Goal: Task Accomplishment & Management: Use online tool/utility

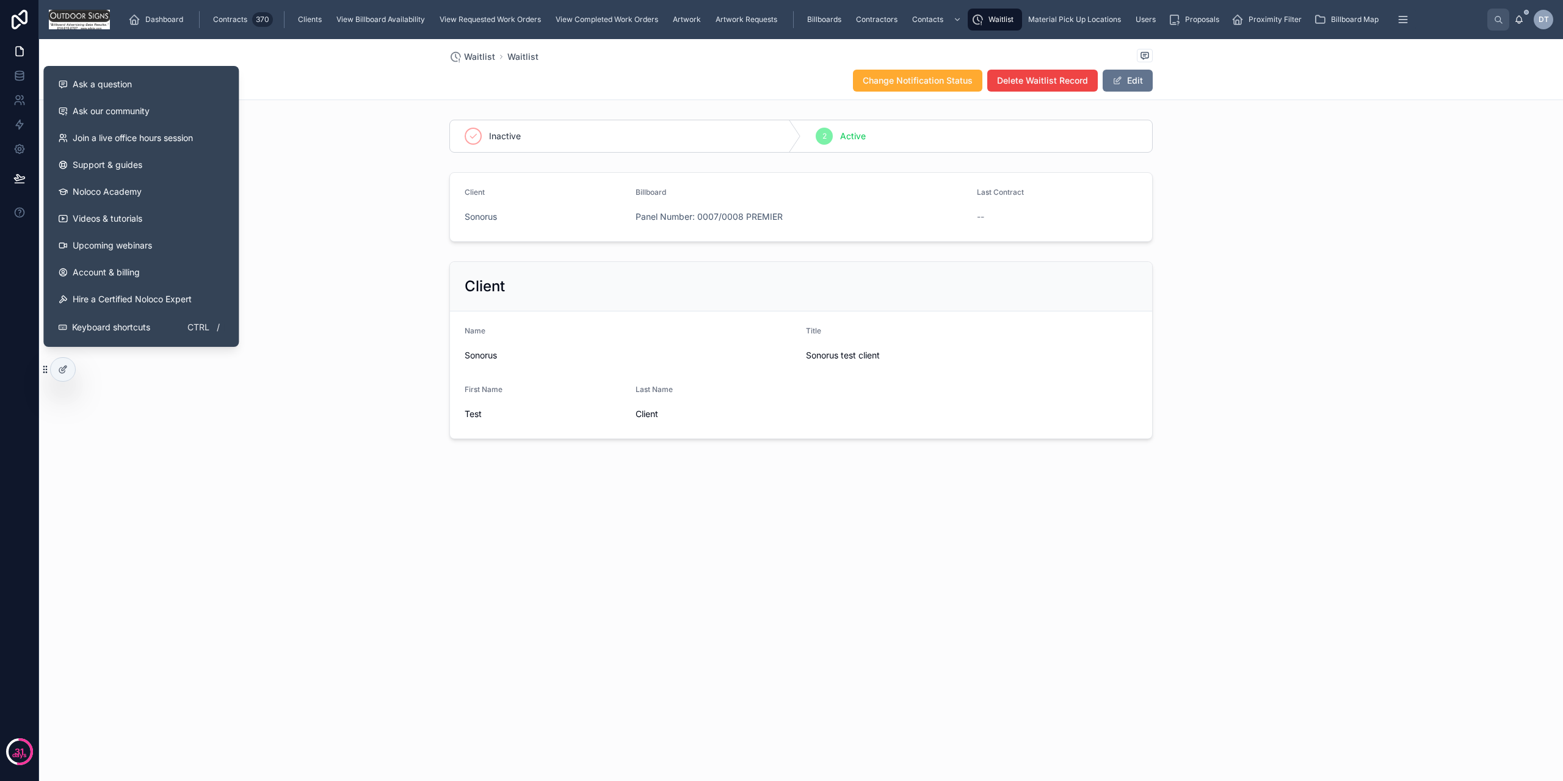
click at [266, 150] on div "Inactive 2 Active" at bounding box center [801, 136] width 1524 height 43
click at [267, 150] on div "Inactive 2 Active" at bounding box center [801, 136] width 1524 height 43
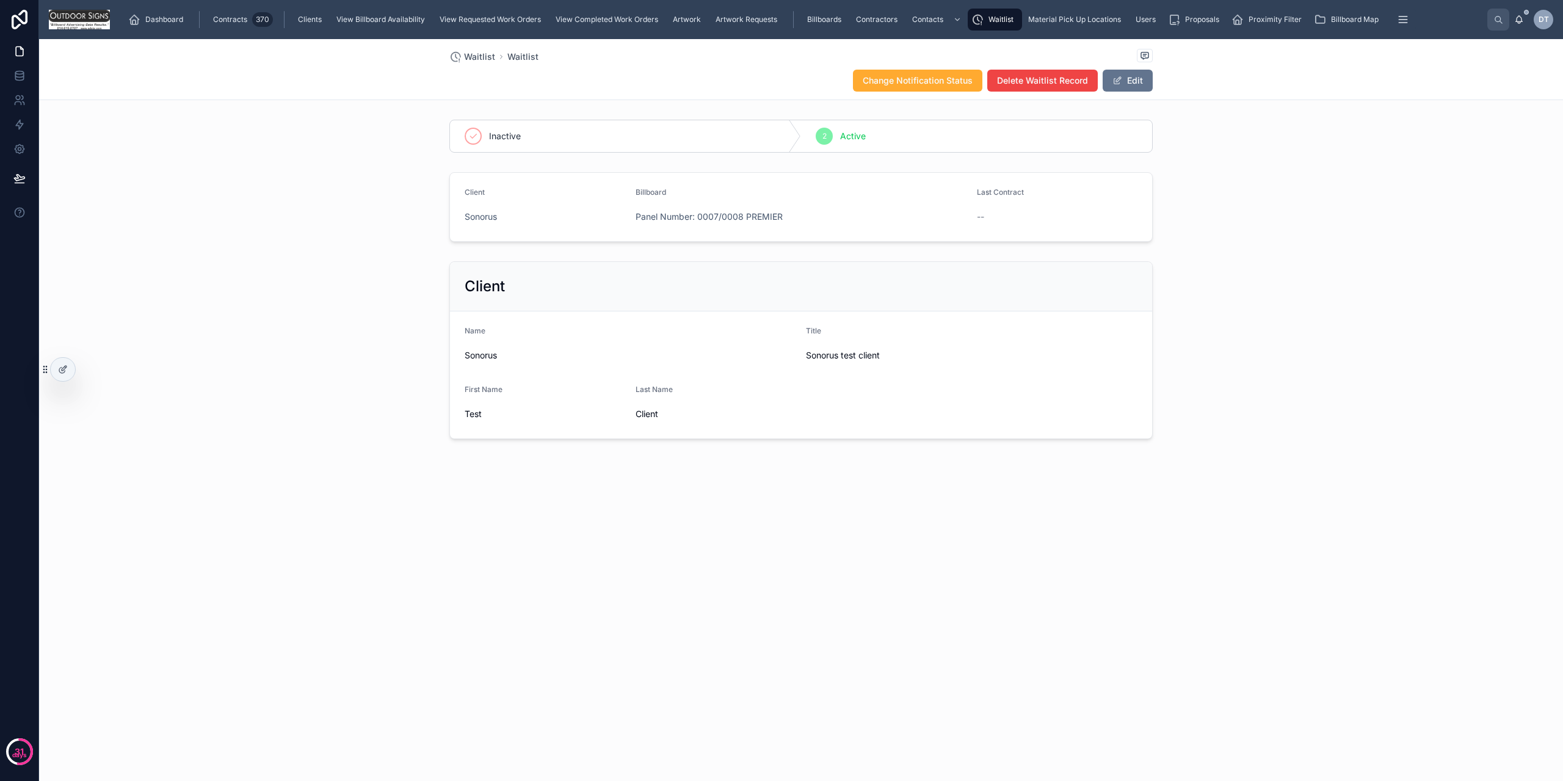
click at [427, 209] on div "Client Sonorus Billboard Panel Number: 0007/0008 PREMIER Last Contract --" at bounding box center [801, 206] width 1524 height 79
click at [158, 22] on span "Dashboard" at bounding box center [164, 20] width 38 height 10
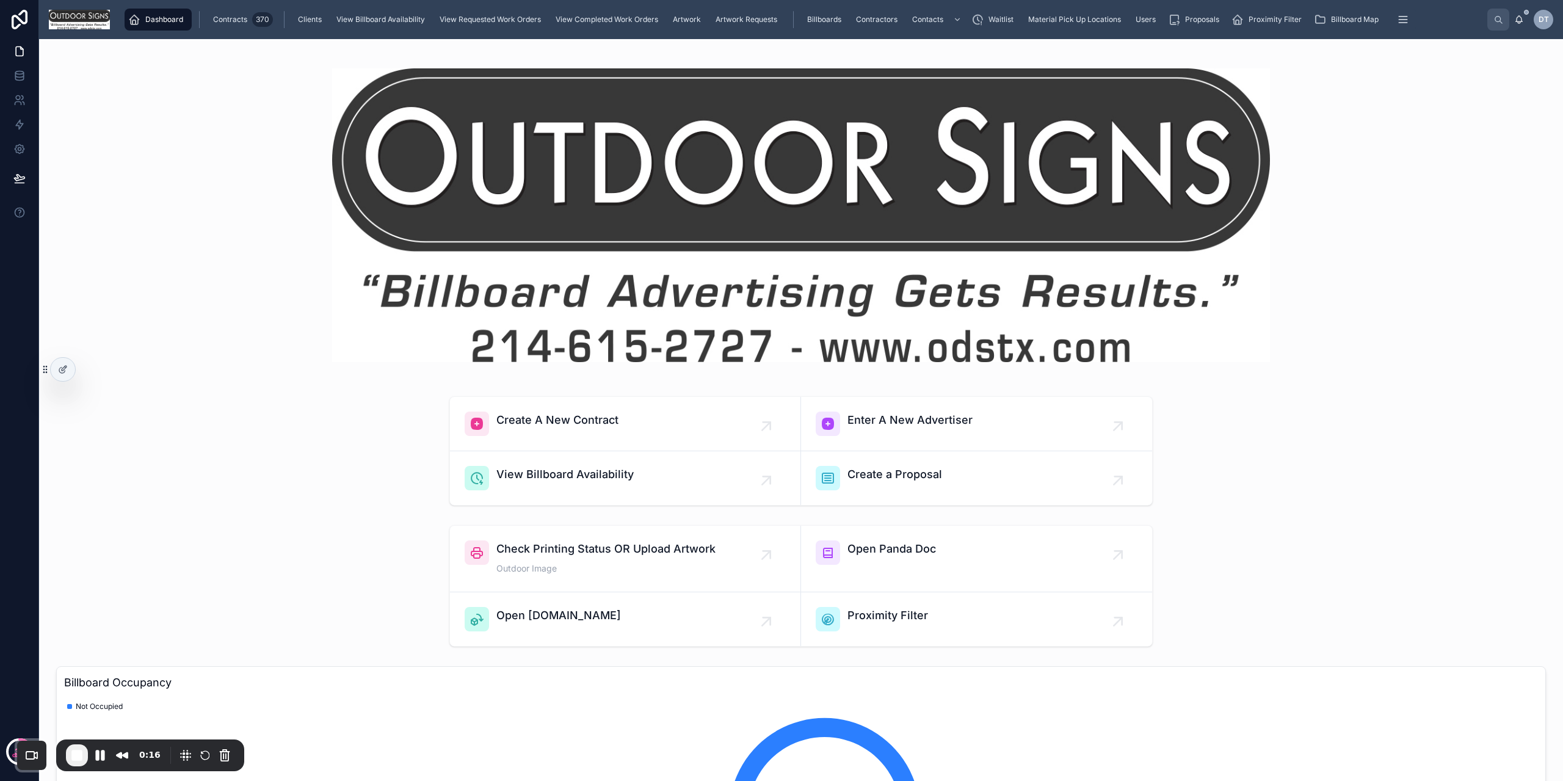
click at [977, 24] on icon "scrollable content" at bounding box center [977, 19] width 12 height 12
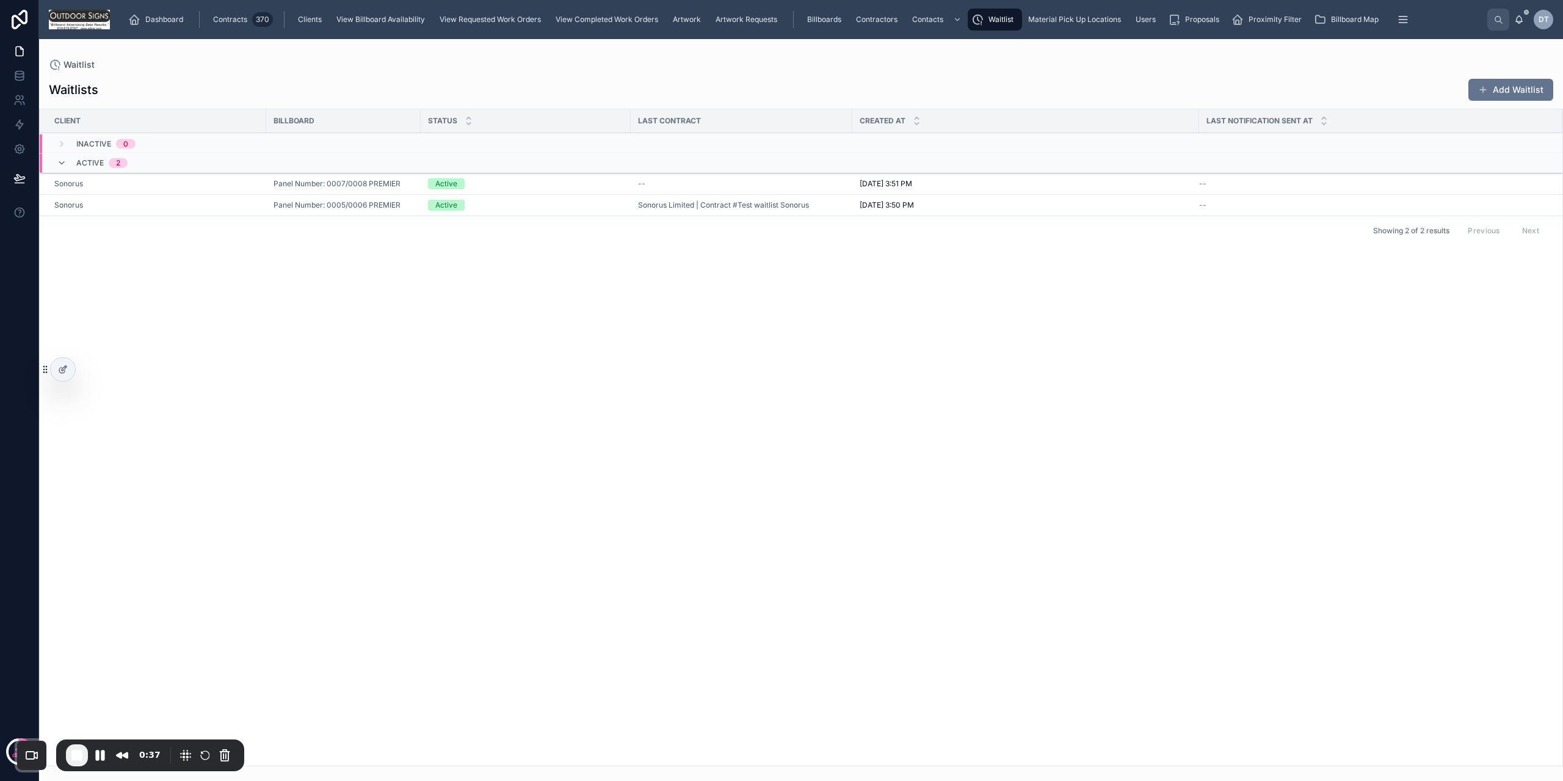
click at [98, 183] on div "Sonorus" at bounding box center [156, 184] width 205 height 10
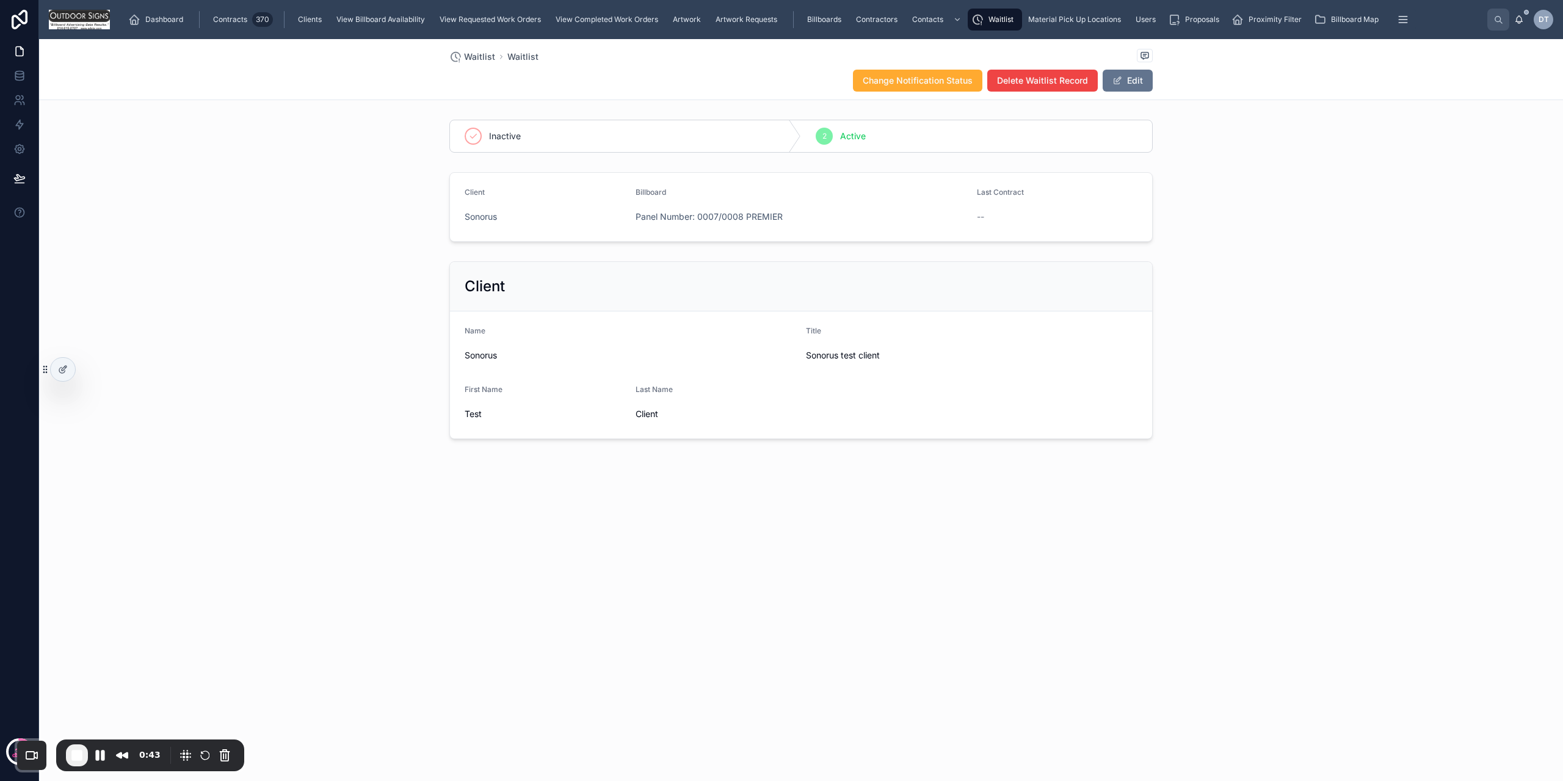
click at [931, 85] on span "Change Notification Status" at bounding box center [918, 80] width 110 height 12
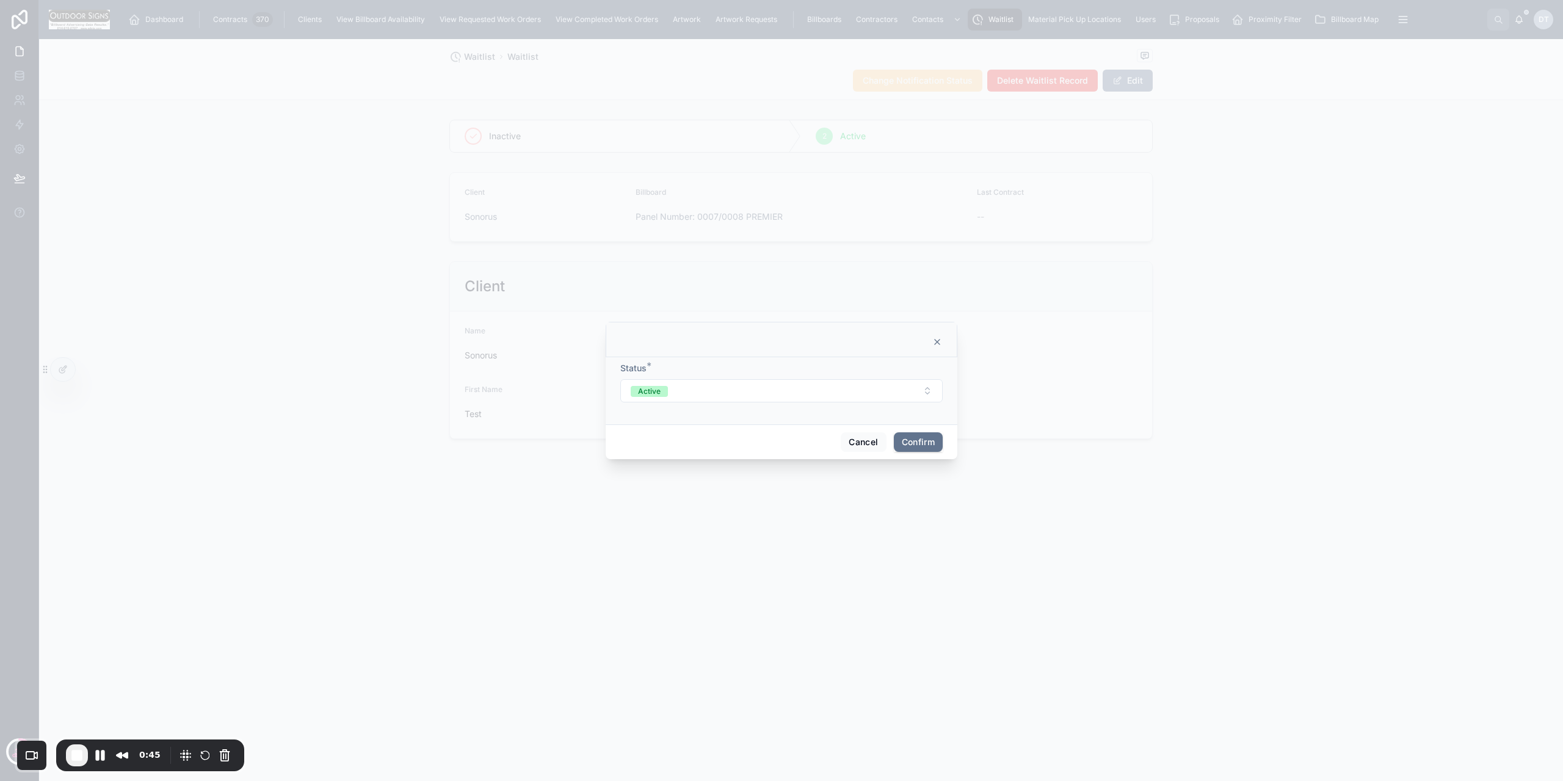
click at [697, 380] on button "Active" at bounding box center [781, 390] width 322 height 23
click at [667, 438] on div "Cancel Confirm" at bounding box center [782, 441] width 352 height 35
click at [871, 448] on button "Cancel" at bounding box center [863, 442] width 45 height 20
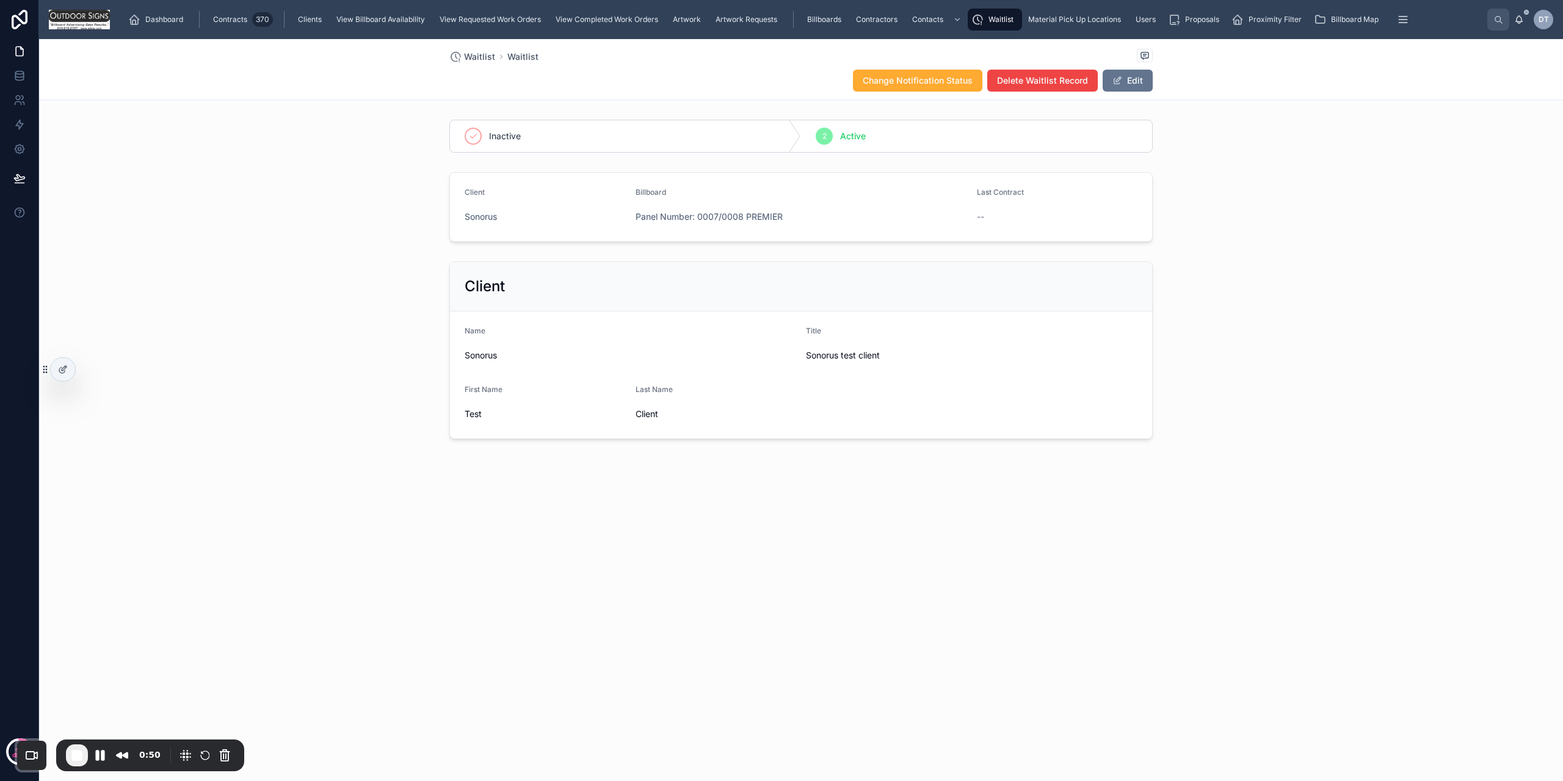
click at [1009, 17] on span "Waitlist" at bounding box center [1001, 20] width 25 height 10
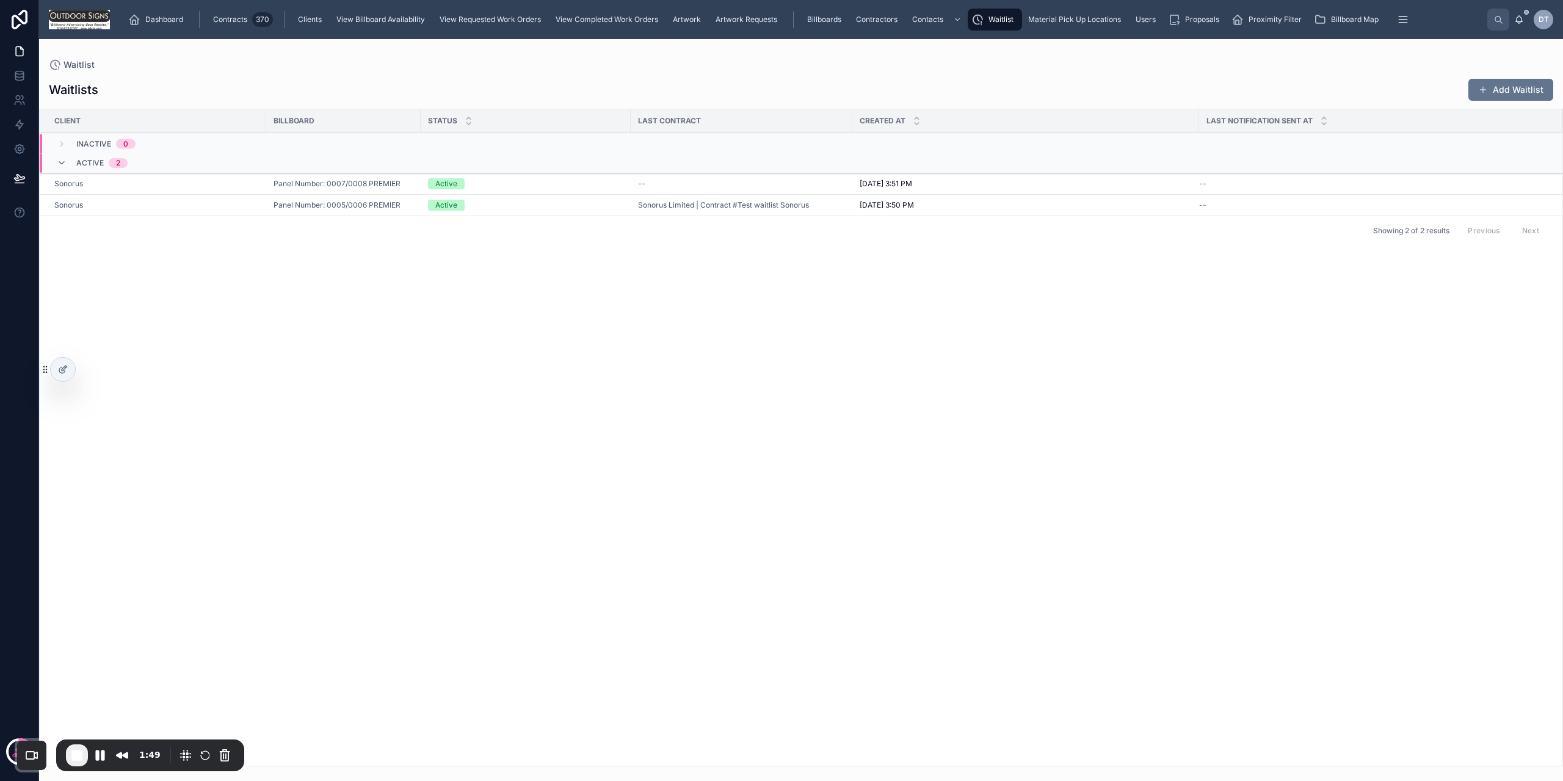
click at [503, 91] on div "Waitlists Add Waitlist" at bounding box center [801, 89] width 1504 height 23
click at [223, 27] on div "Contracts 370" at bounding box center [242, 20] width 62 height 20
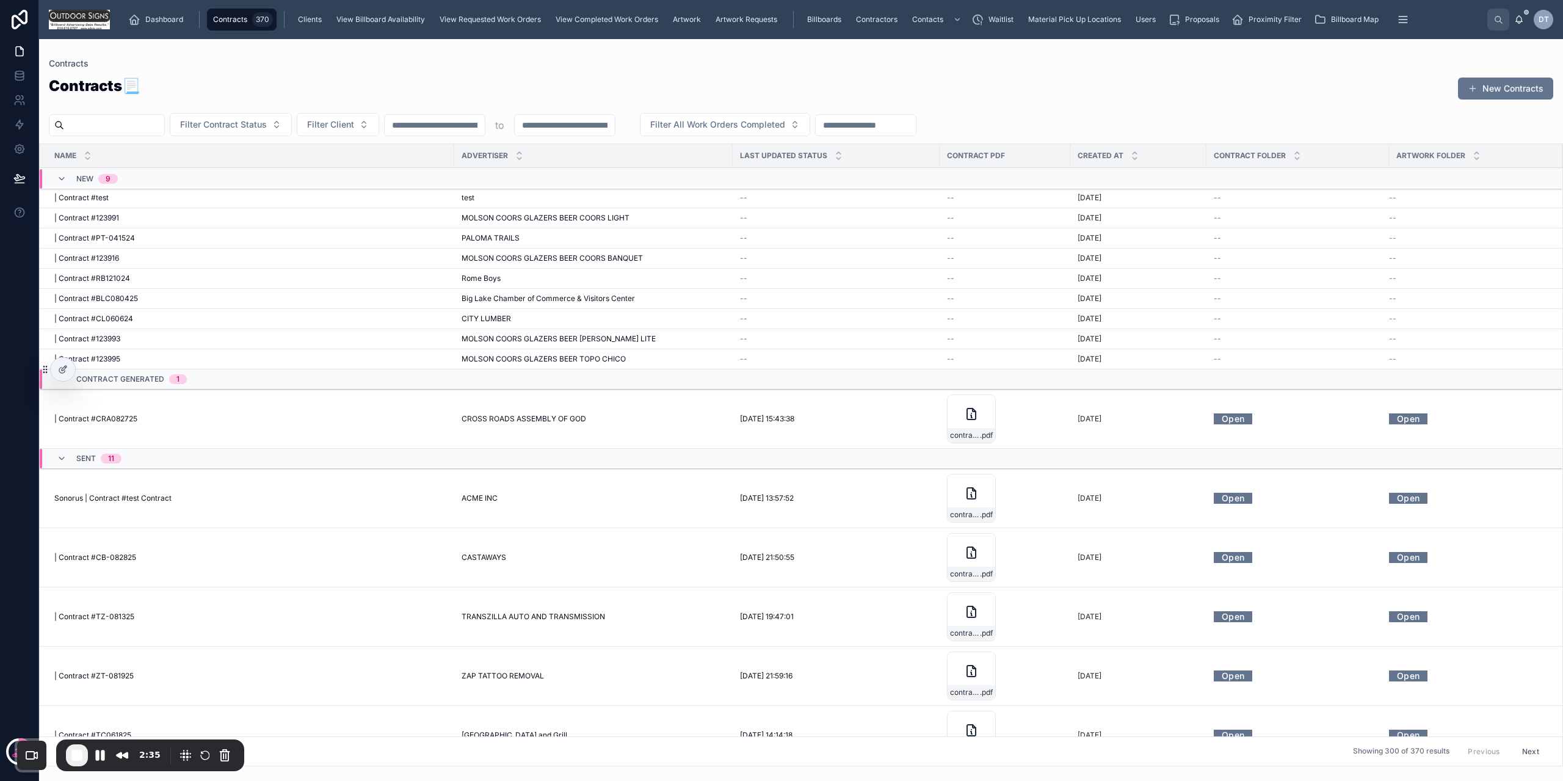
click at [363, 115] on button "Filter Client" at bounding box center [338, 124] width 82 height 23
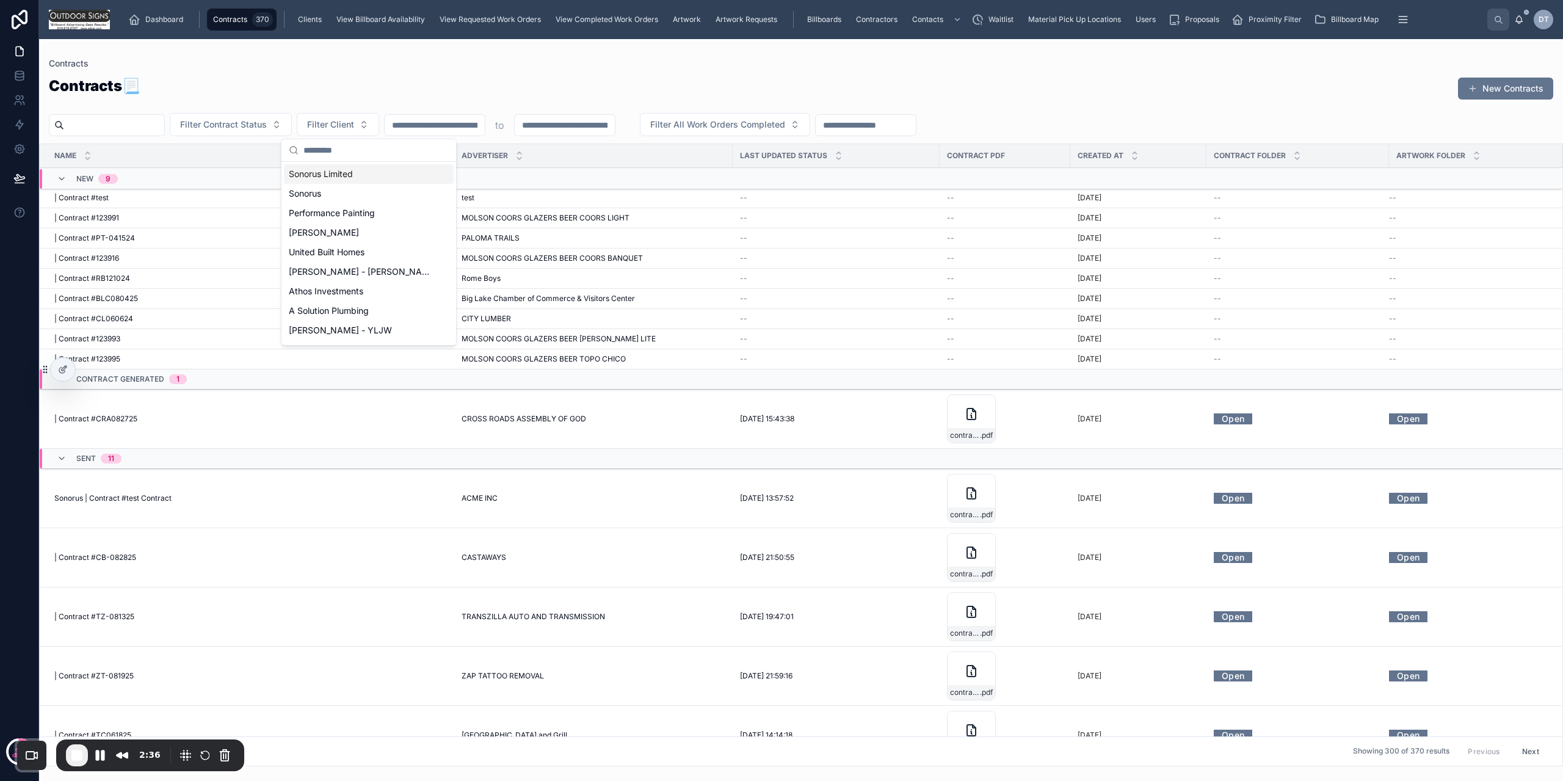
click at [353, 177] on span "Sonorus Limited" at bounding box center [321, 174] width 64 height 12
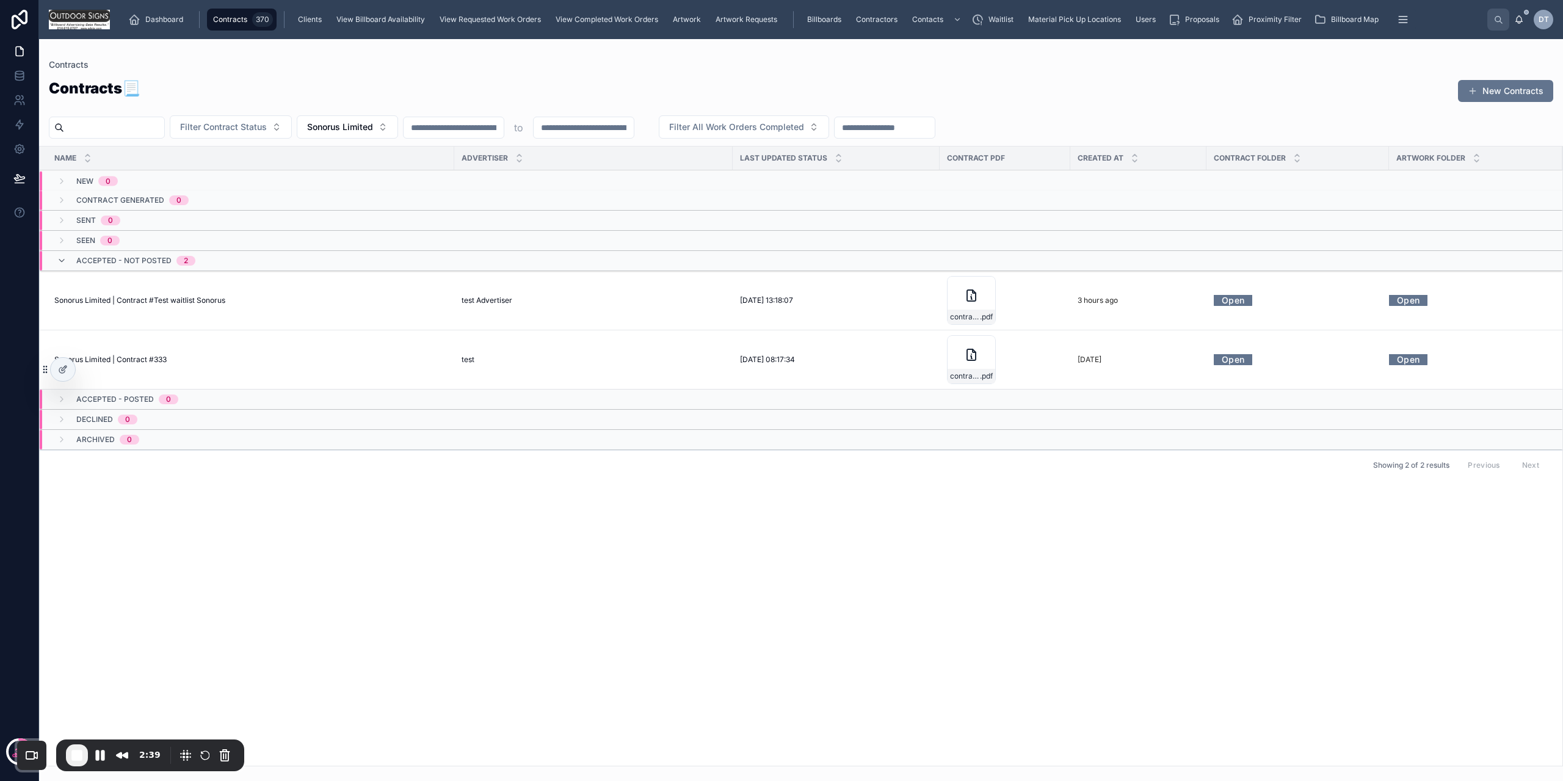
click at [247, 357] on div "Sonorus Limited | Contract #333 Sonorus Limited | Contract #333" at bounding box center [250, 360] width 393 height 10
click at [214, 303] on span "Sonorus Limited | Contract #Test waitlist Sonorus" at bounding box center [139, 301] width 171 height 10
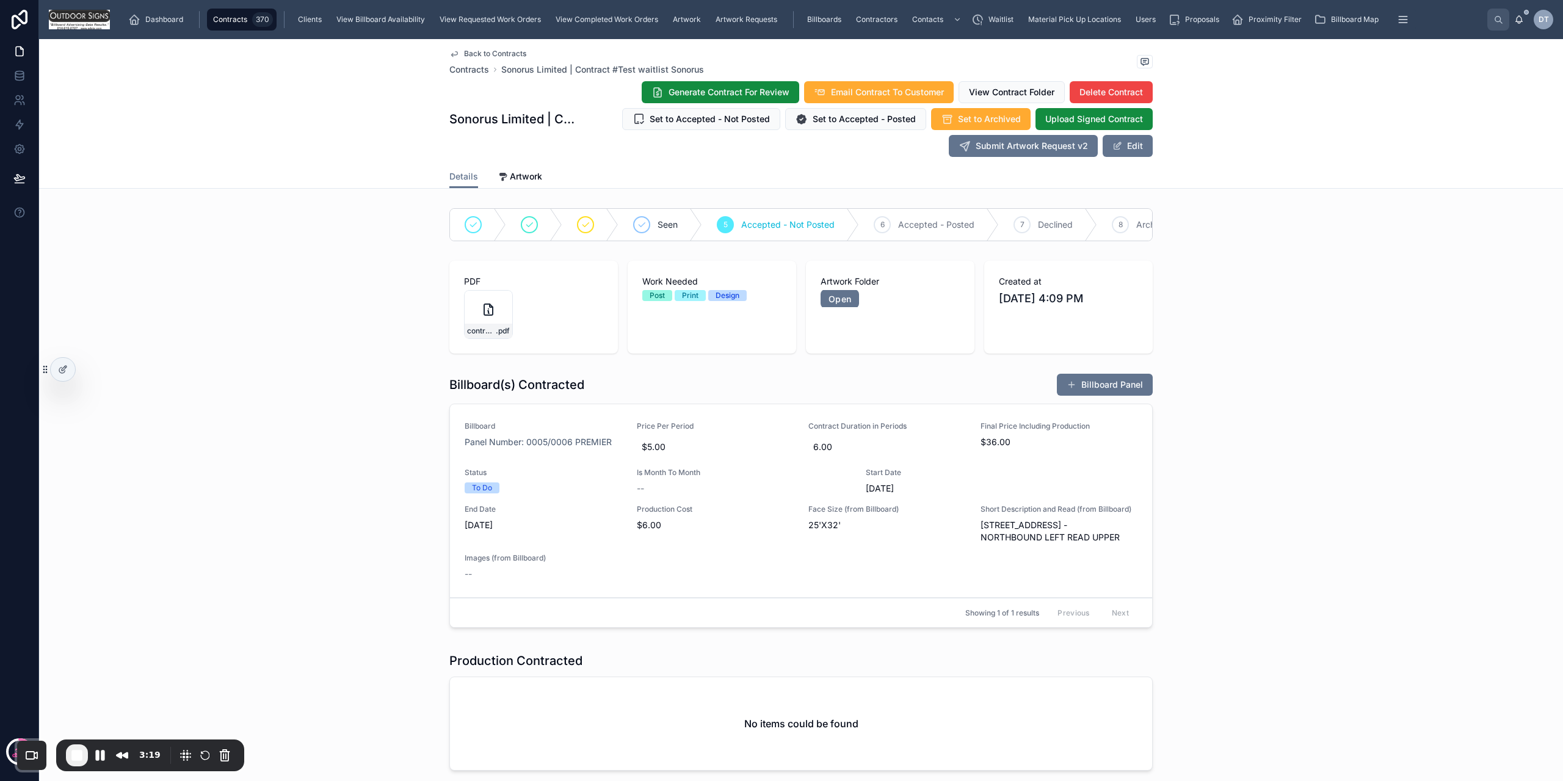
click at [1518, 20] on icon at bounding box center [1519, 20] width 10 height 10
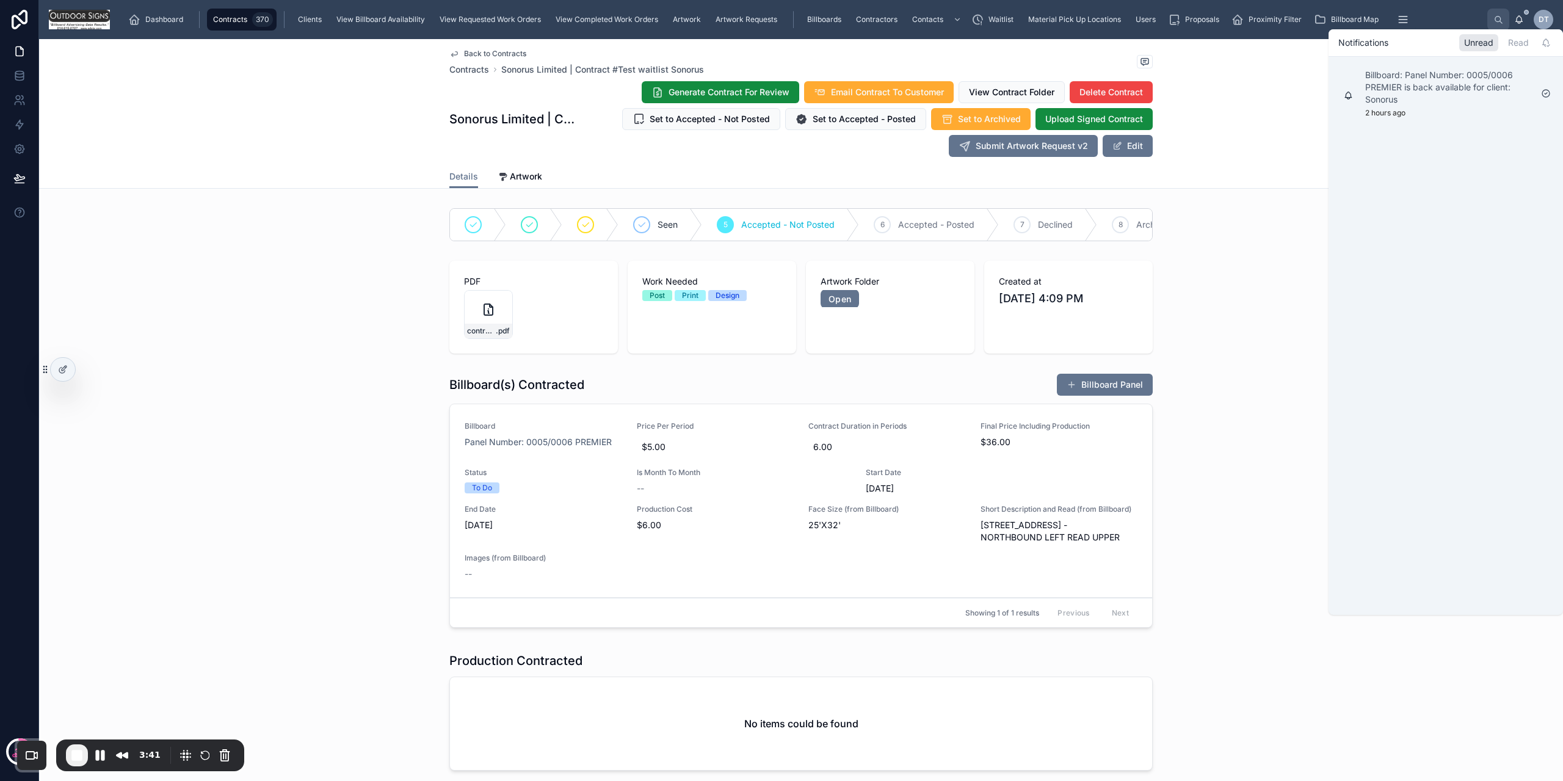
click at [1276, 140] on div "Back to Contracts Contracts Sonorus Limited | Contract #Test waitlist Sonorus S…" at bounding box center [801, 114] width 1524 height 150
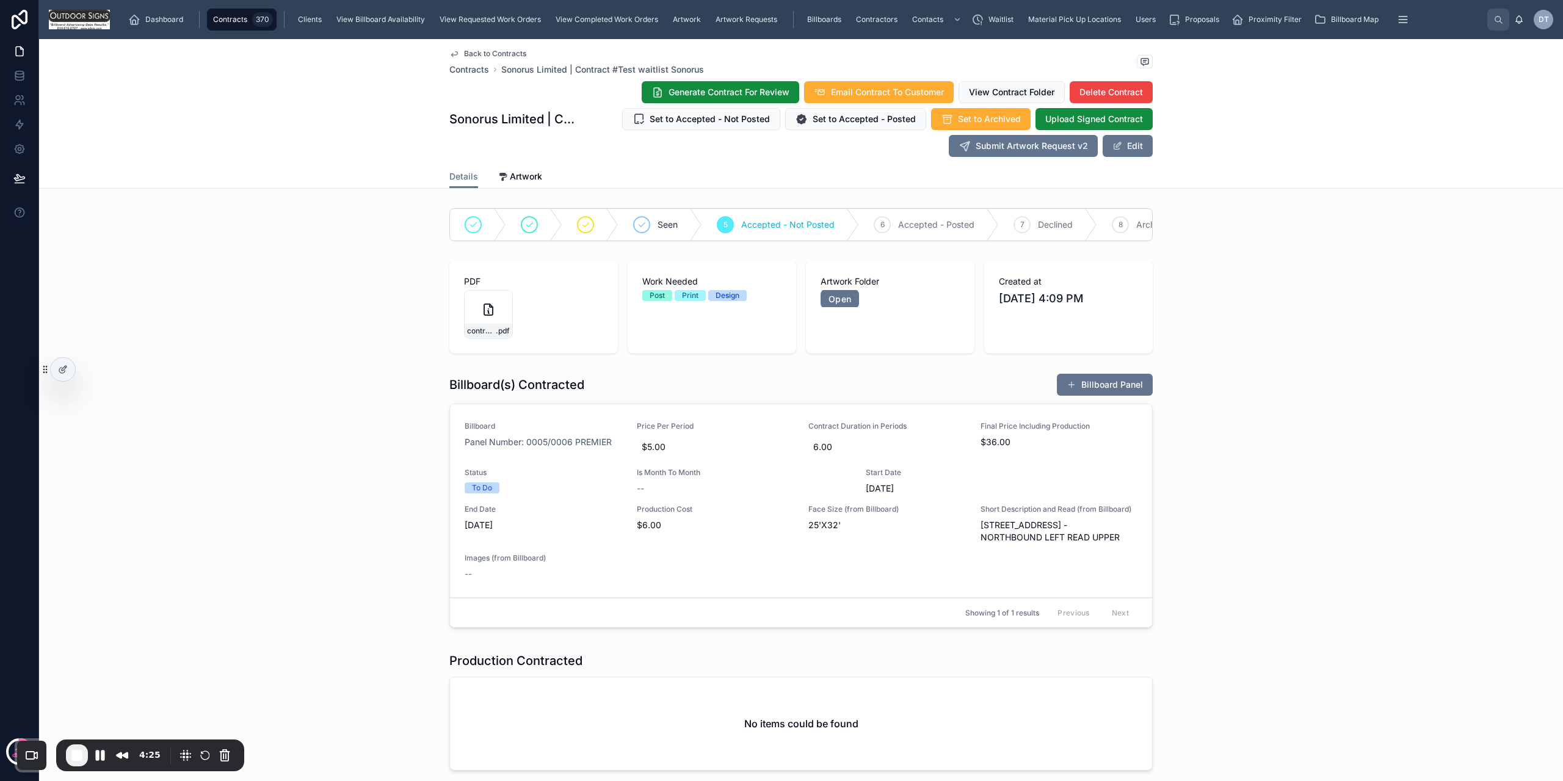
click at [274, 76] on div "Back to Contracts Contracts Sonorus Limited | Contract #Test waitlist Sonorus S…" at bounding box center [801, 114] width 1524 height 150
click at [151, 14] on div "Dashboard" at bounding box center [158, 20] width 60 height 20
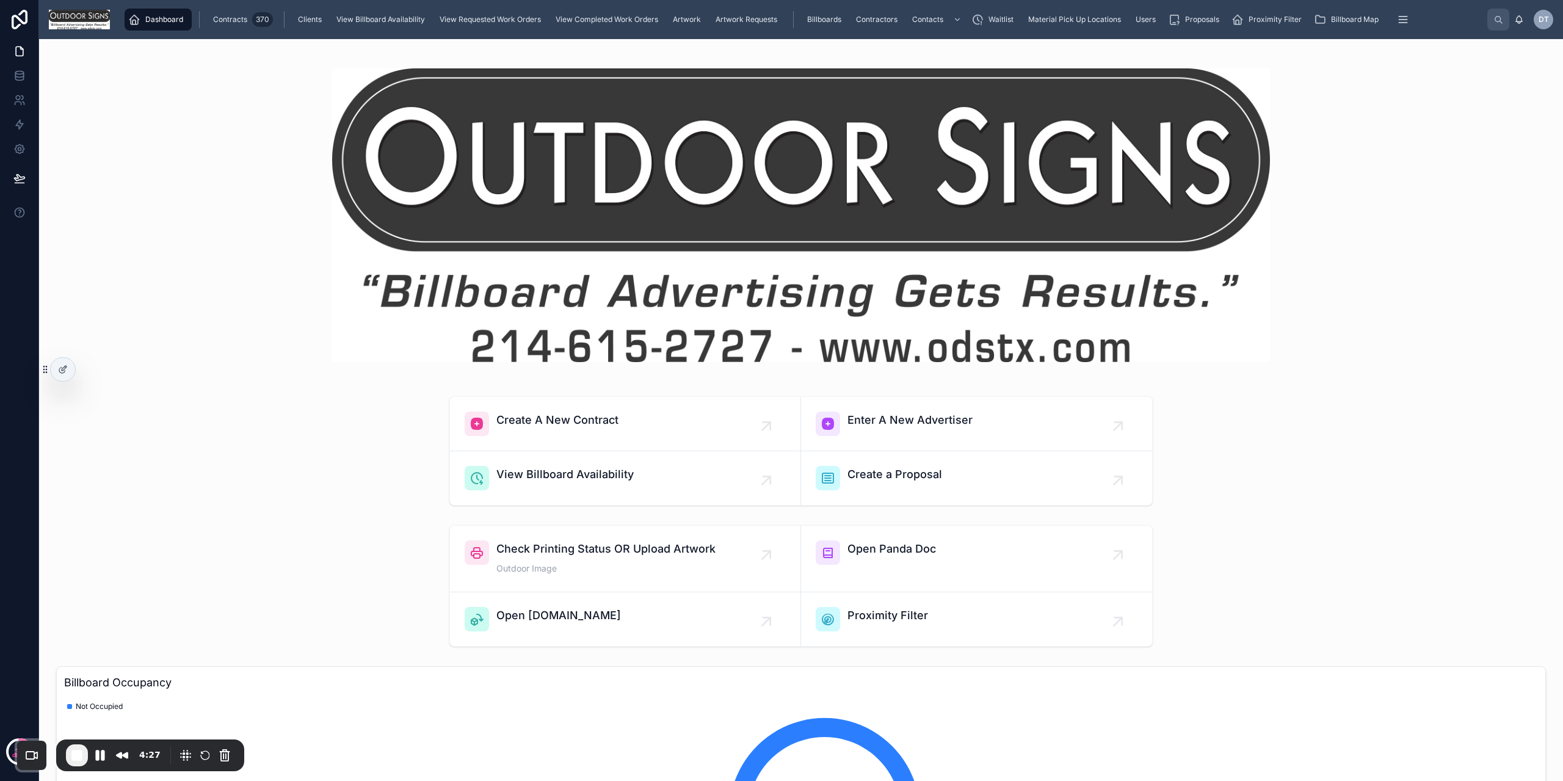
click at [219, 35] on div "Dashboard Contracts 370 Clients View Billboard Availability View Requested Work…" at bounding box center [801, 19] width 1524 height 39
click at [223, 25] on div "Contracts 370" at bounding box center [242, 20] width 62 height 20
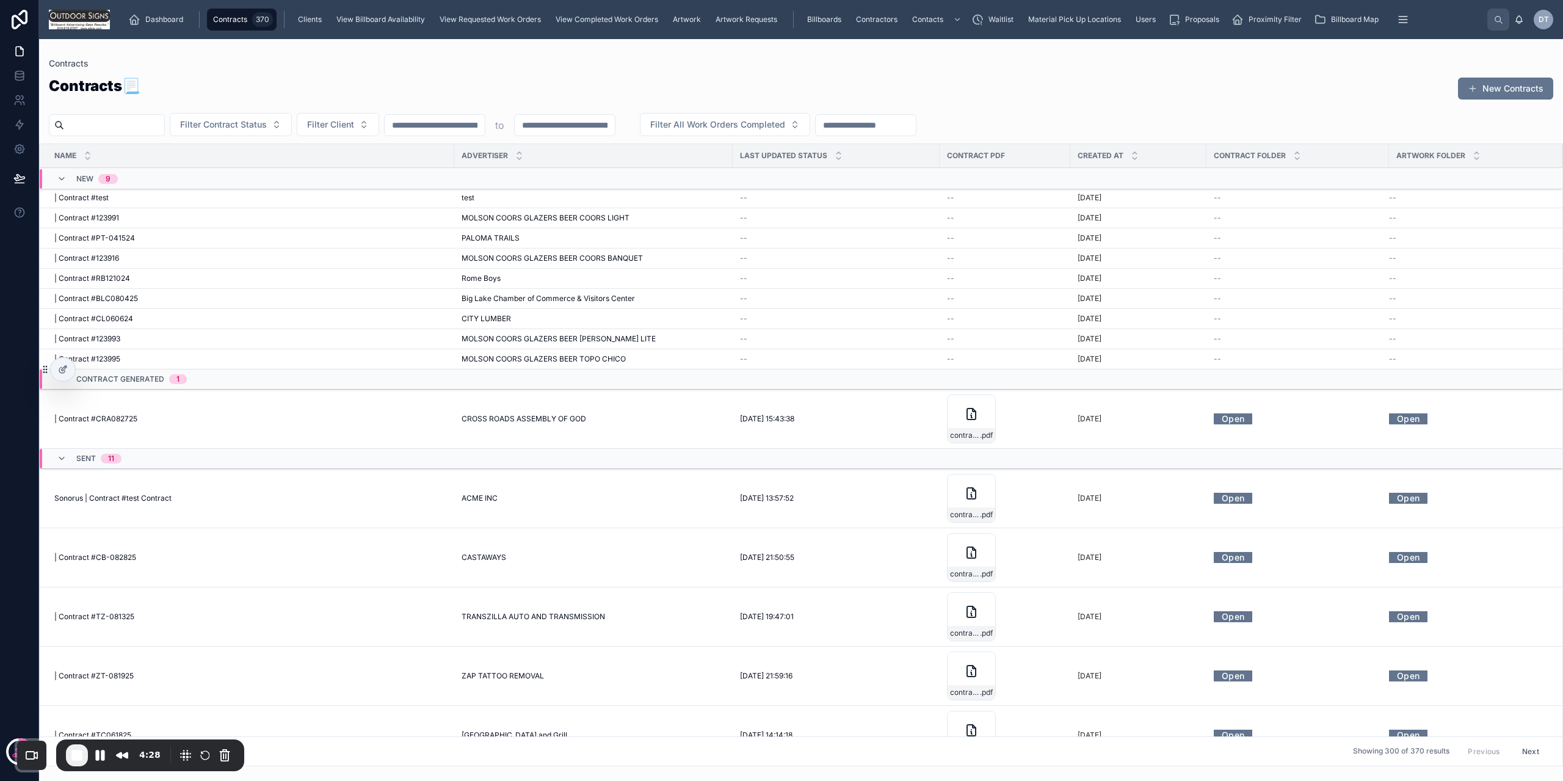
click at [164, 126] on input "text" at bounding box center [114, 125] width 100 height 17
paste input "**********"
type input "**********"
click at [263, 103] on div "Contracts 📃 New Contracts" at bounding box center [801, 91] width 1504 height 30
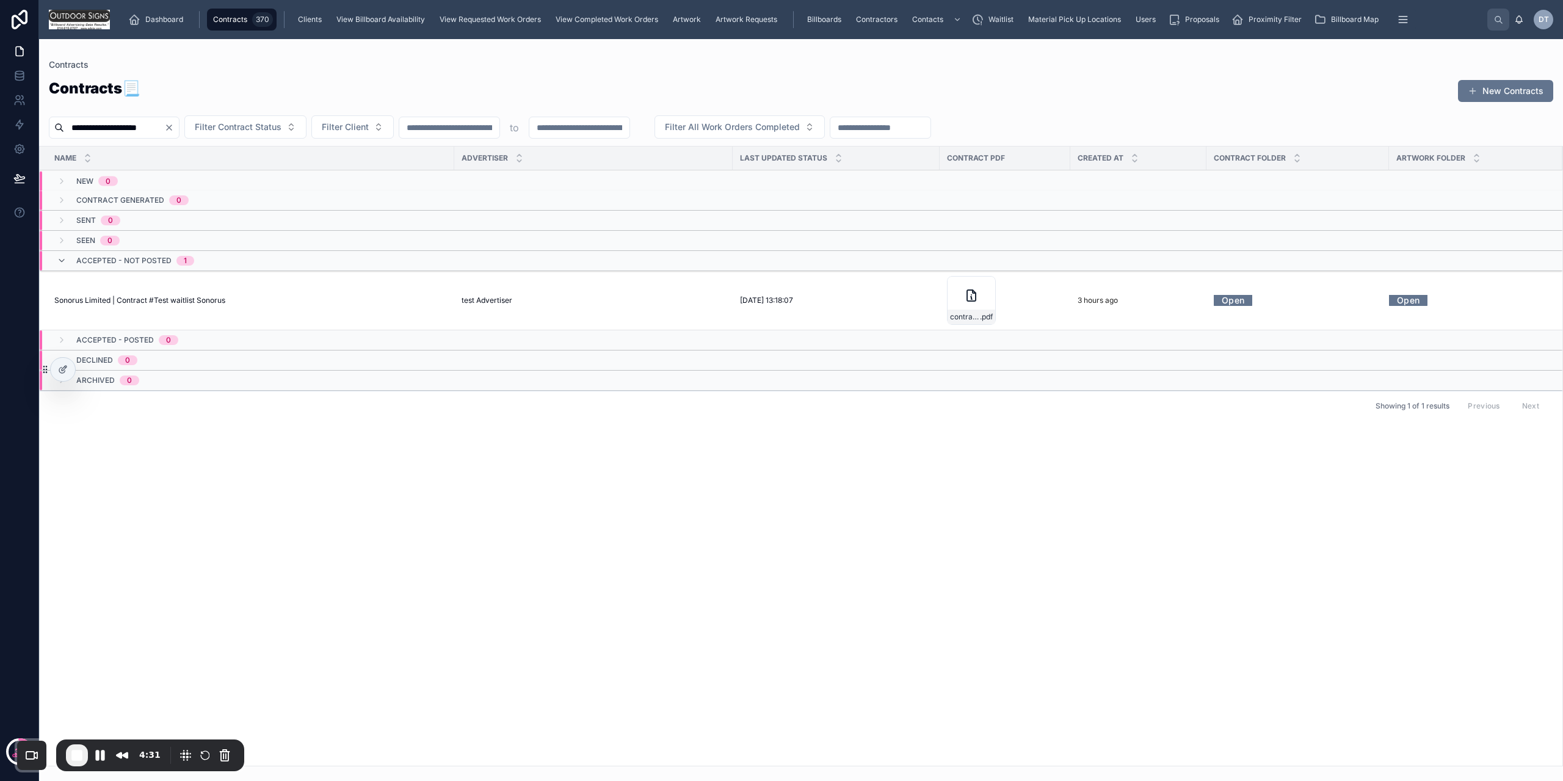
click at [140, 288] on td "Sonorus Limited | Contract #Test waitlist Sonorus Sonorus Limited | Contract #T…" at bounding box center [247, 300] width 415 height 59
click at [136, 299] on span "Sonorus Limited | Contract #Test waitlist Sonorus" at bounding box center [139, 301] width 171 height 10
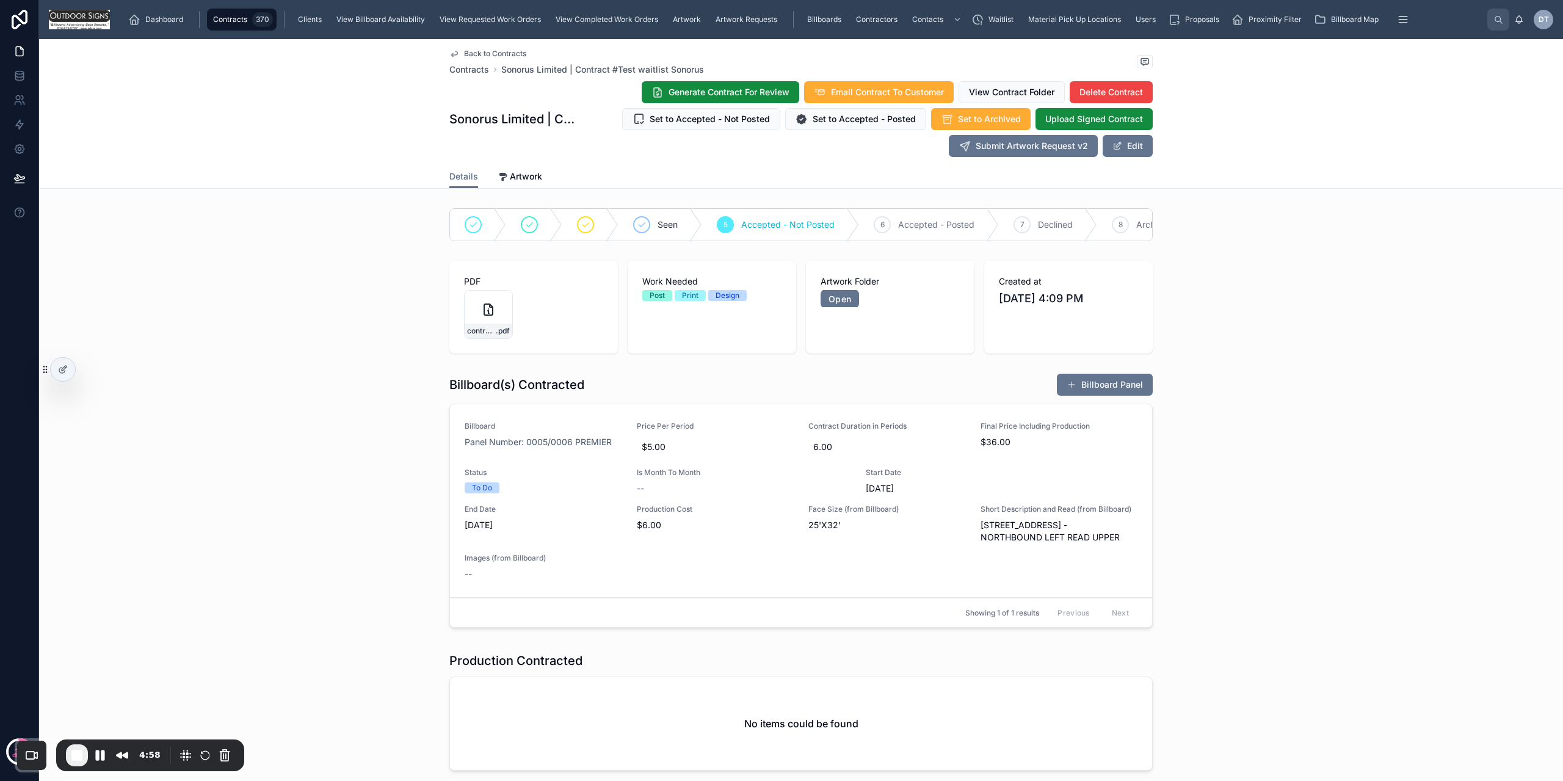
click at [996, 20] on span "Waitlist" at bounding box center [1001, 20] width 25 height 10
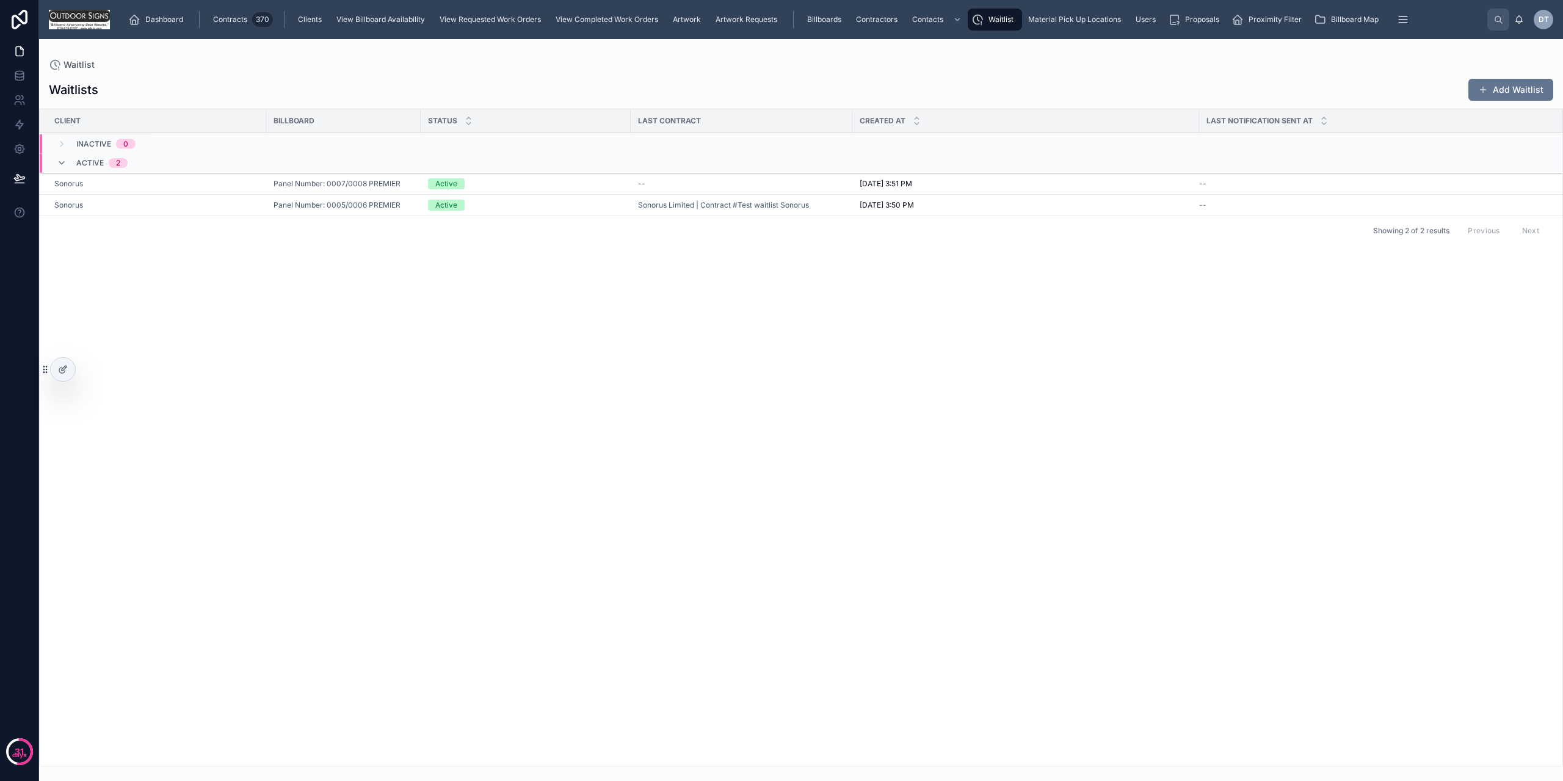
click at [276, 81] on div "Waitlists Add Waitlist" at bounding box center [801, 89] width 1504 height 23
click at [899, 18] on div "Contractors" at bounding box center [878, 20] width 49 height 20
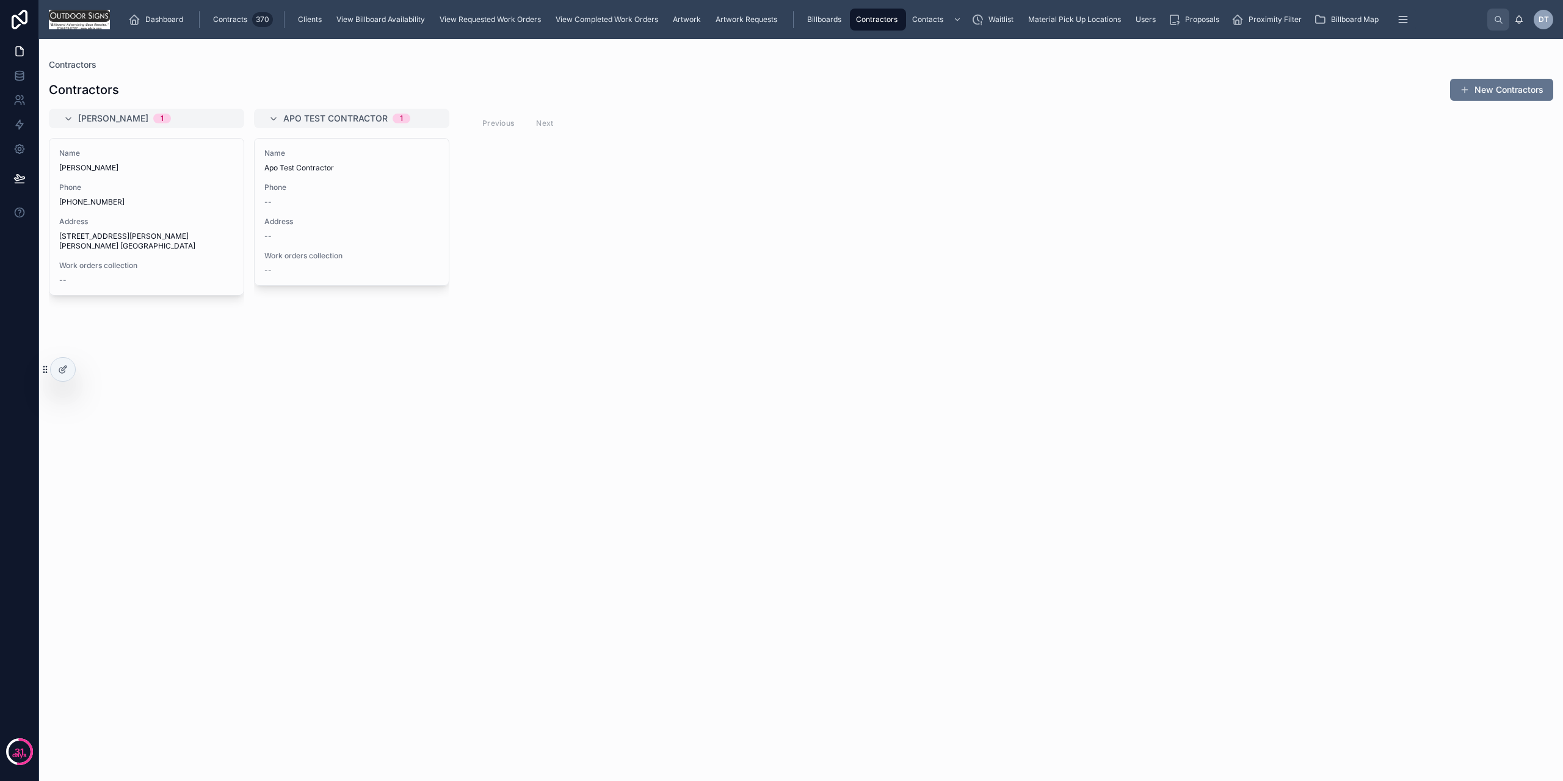
click at [1085, 20] on span "Material Pick Up Locations" at bounding box center [1074, 20] width 93 height 10
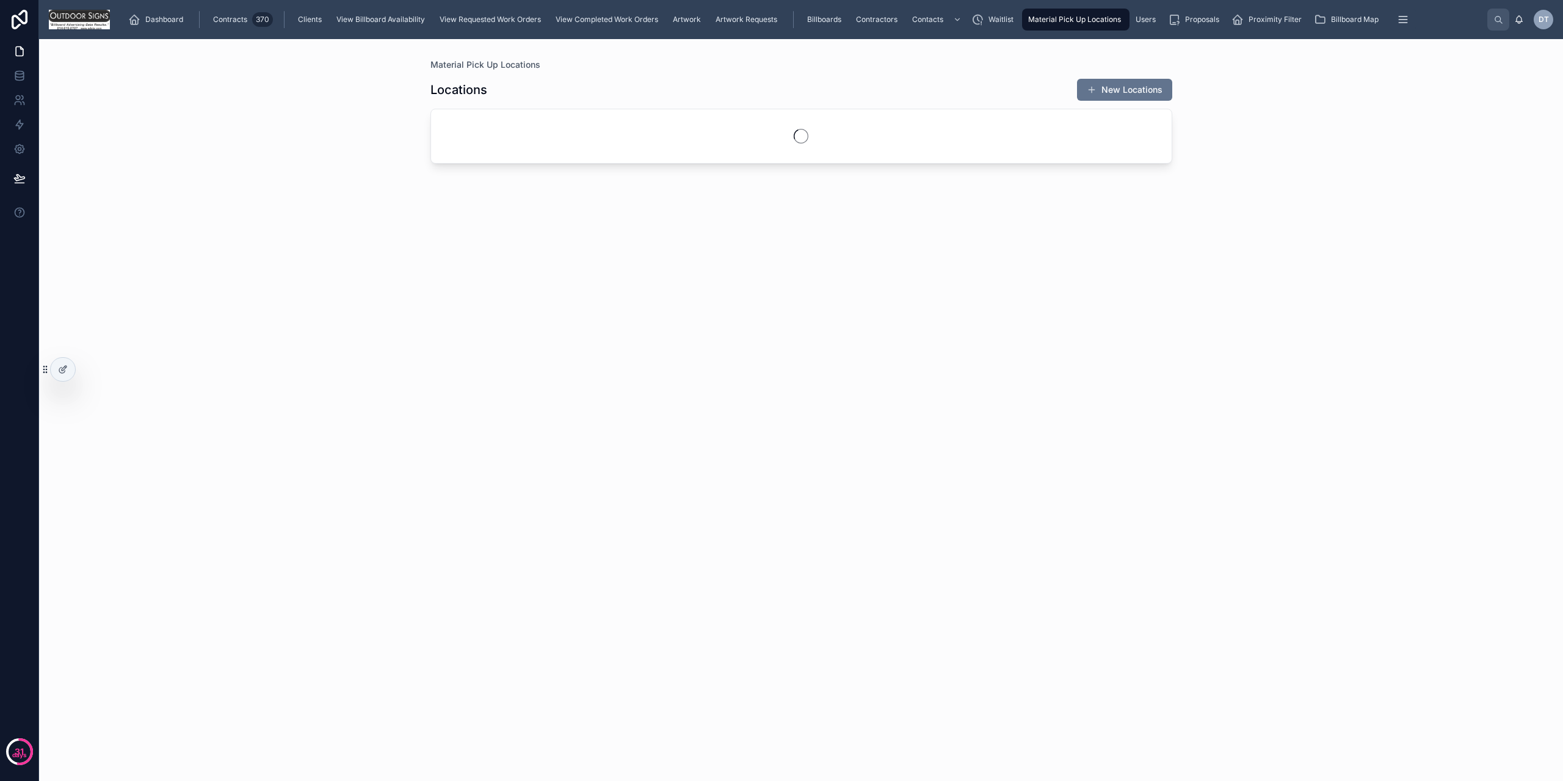
click at [1212, 27] on div "Proposals" at bounding box center [1196, 20] width 56 height 20
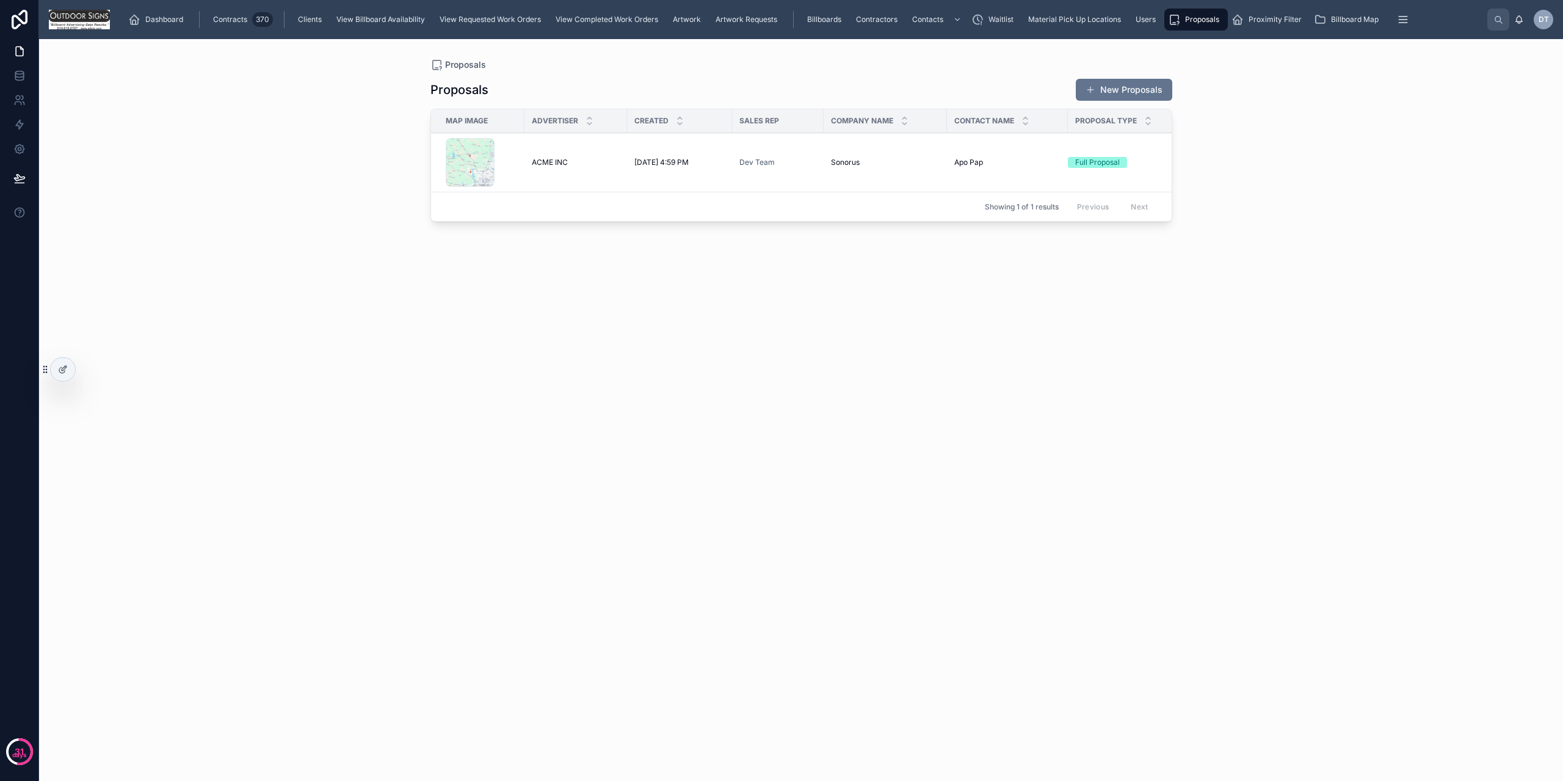
click at [738, 9] on link "Artwork Requests" at bounding box center [748, 20] width 76 height 22
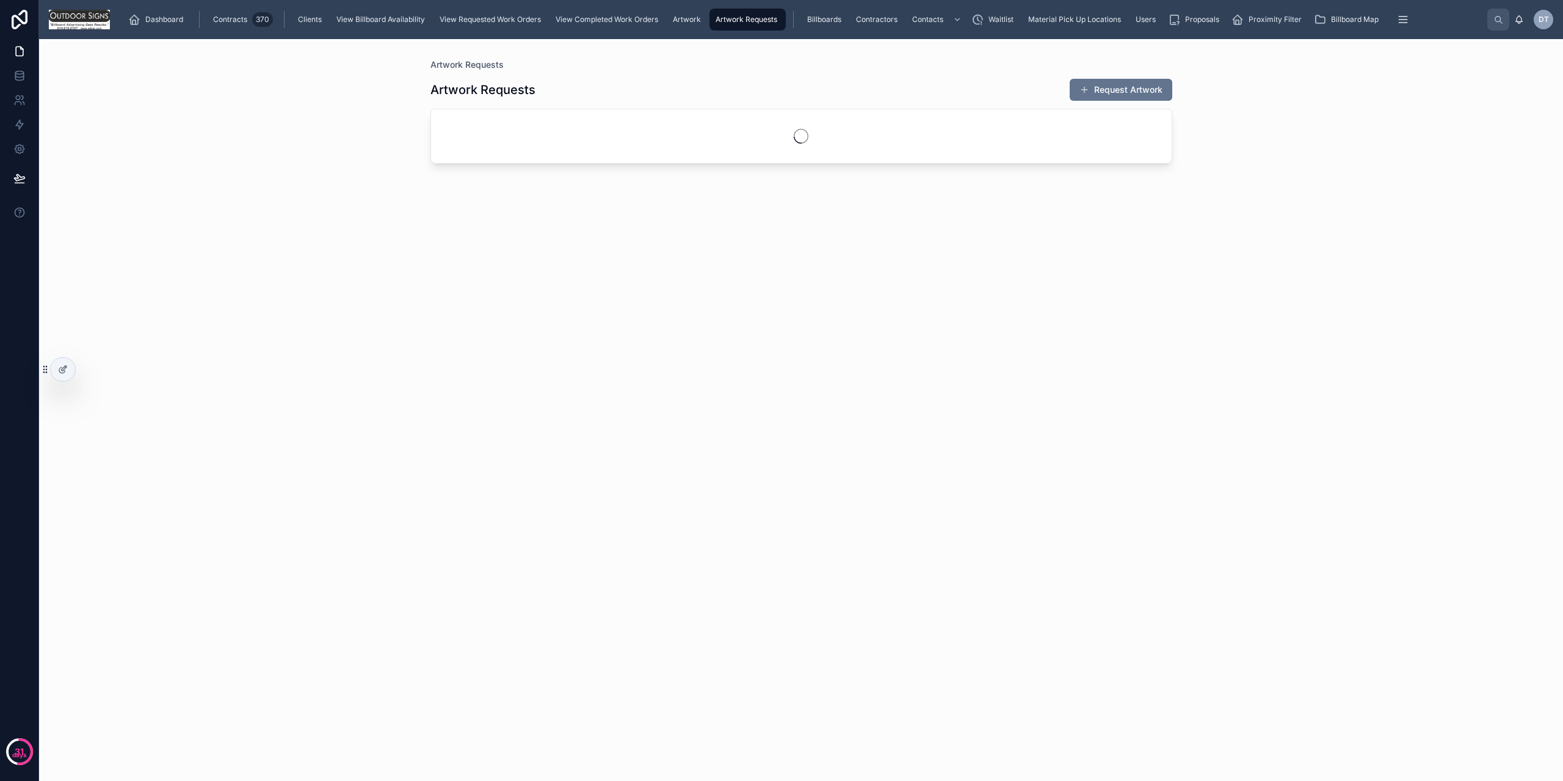
click at [597, 15] on span "View Completed Work Orders" at bounding box center [607, 20] width 103 height 10
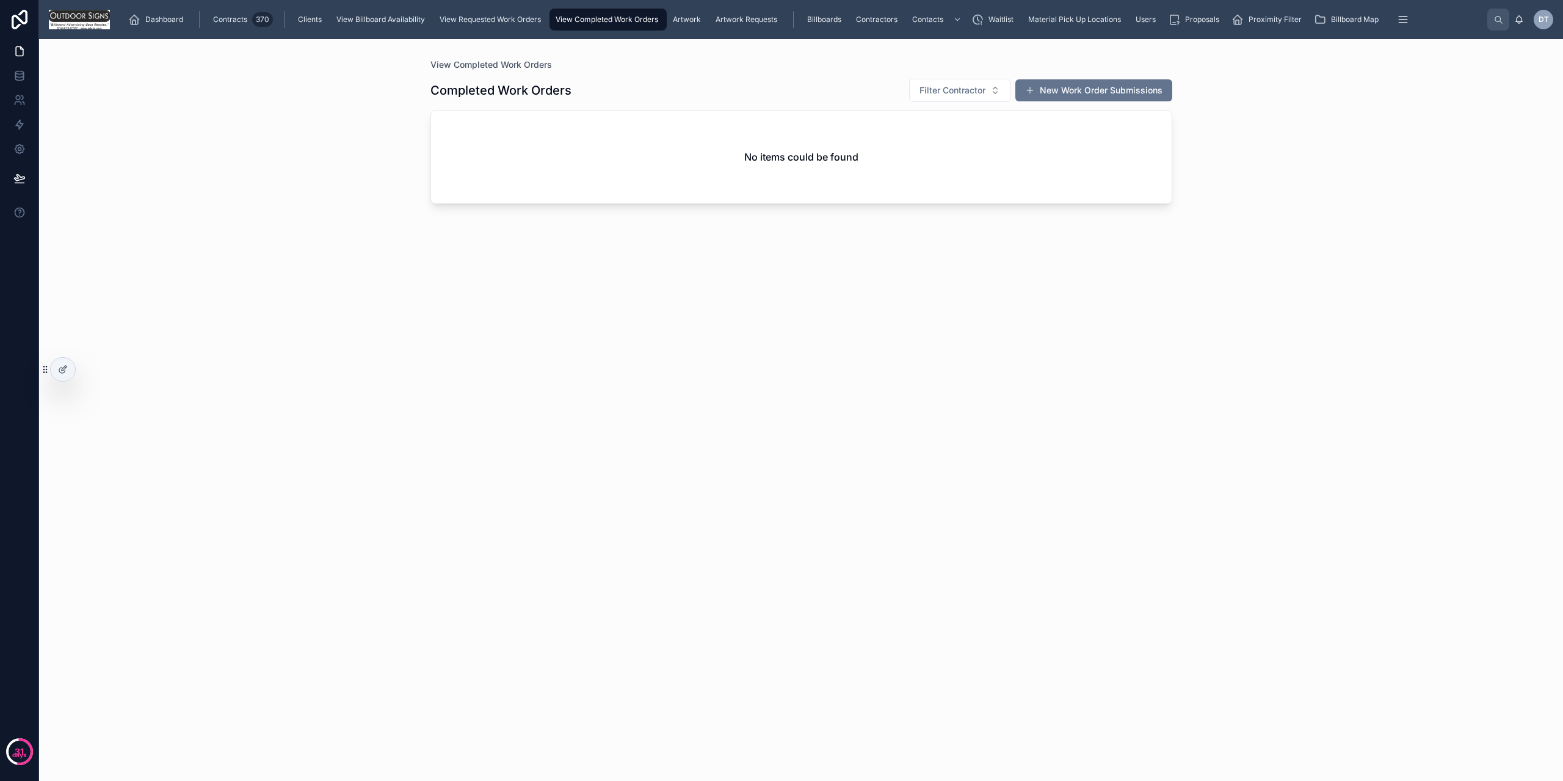
click at [476, 13] on div "View Requested Work Orders" at bounding box center [491, 20] width 109 height 20
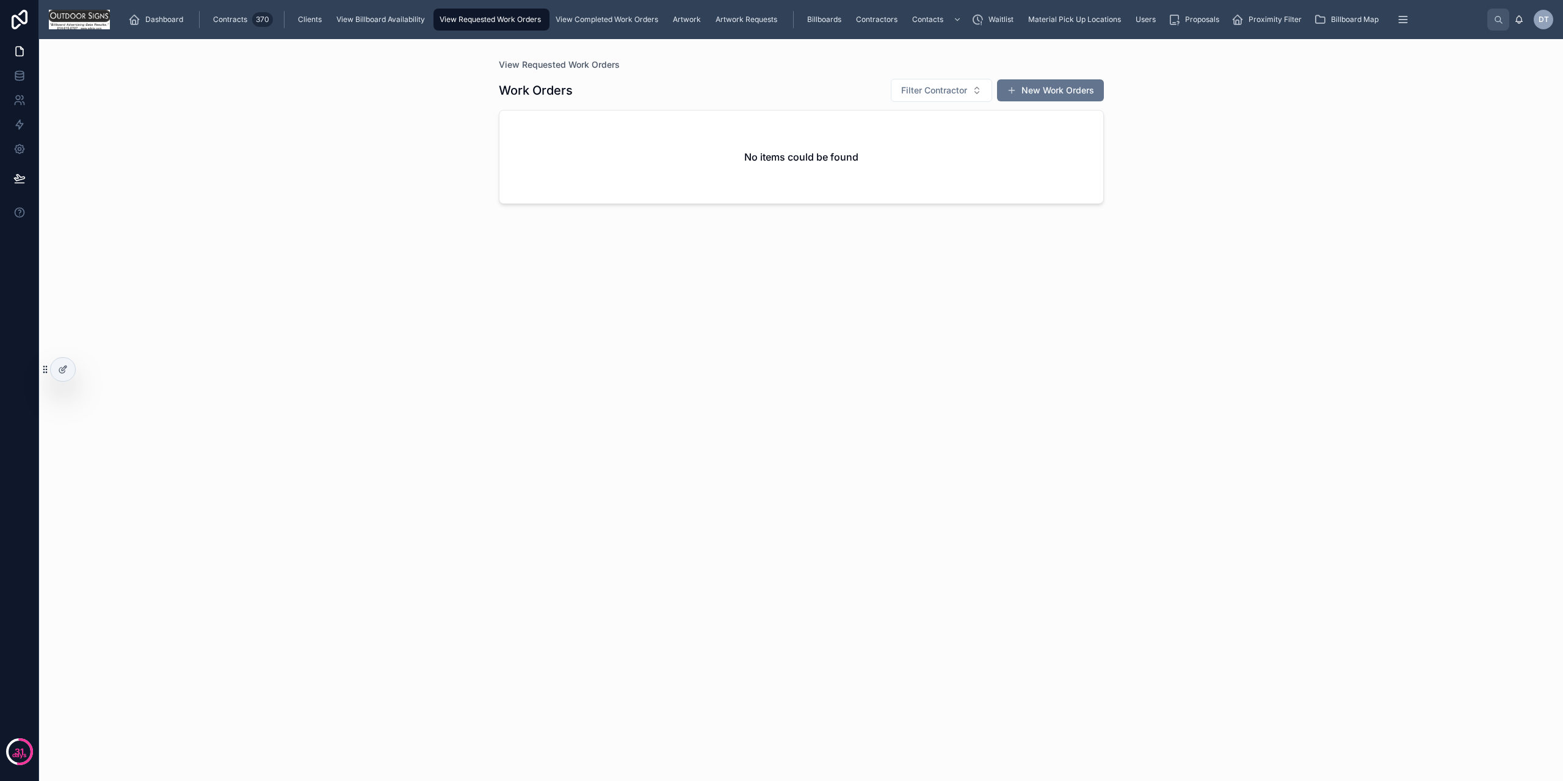
click at [383, 16] on span "View Billboard Availability" at bounding box center [380, 20] width 89 height 10
click at [64, 375] on div at bounding box center [63, 369] width 24 height 23
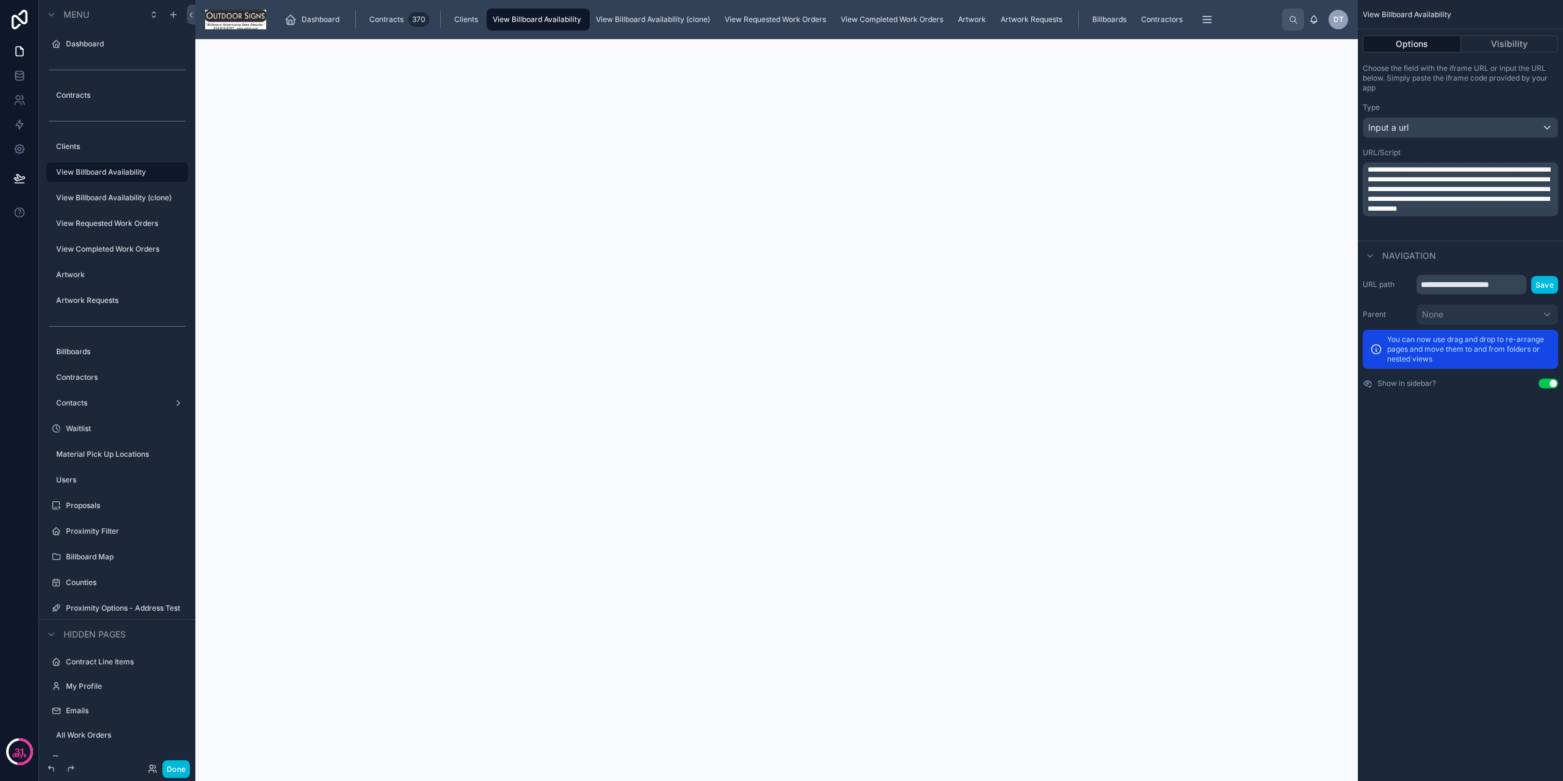
click at [851, 121] on div at bounding box center [776, 429] width 1163 height 781
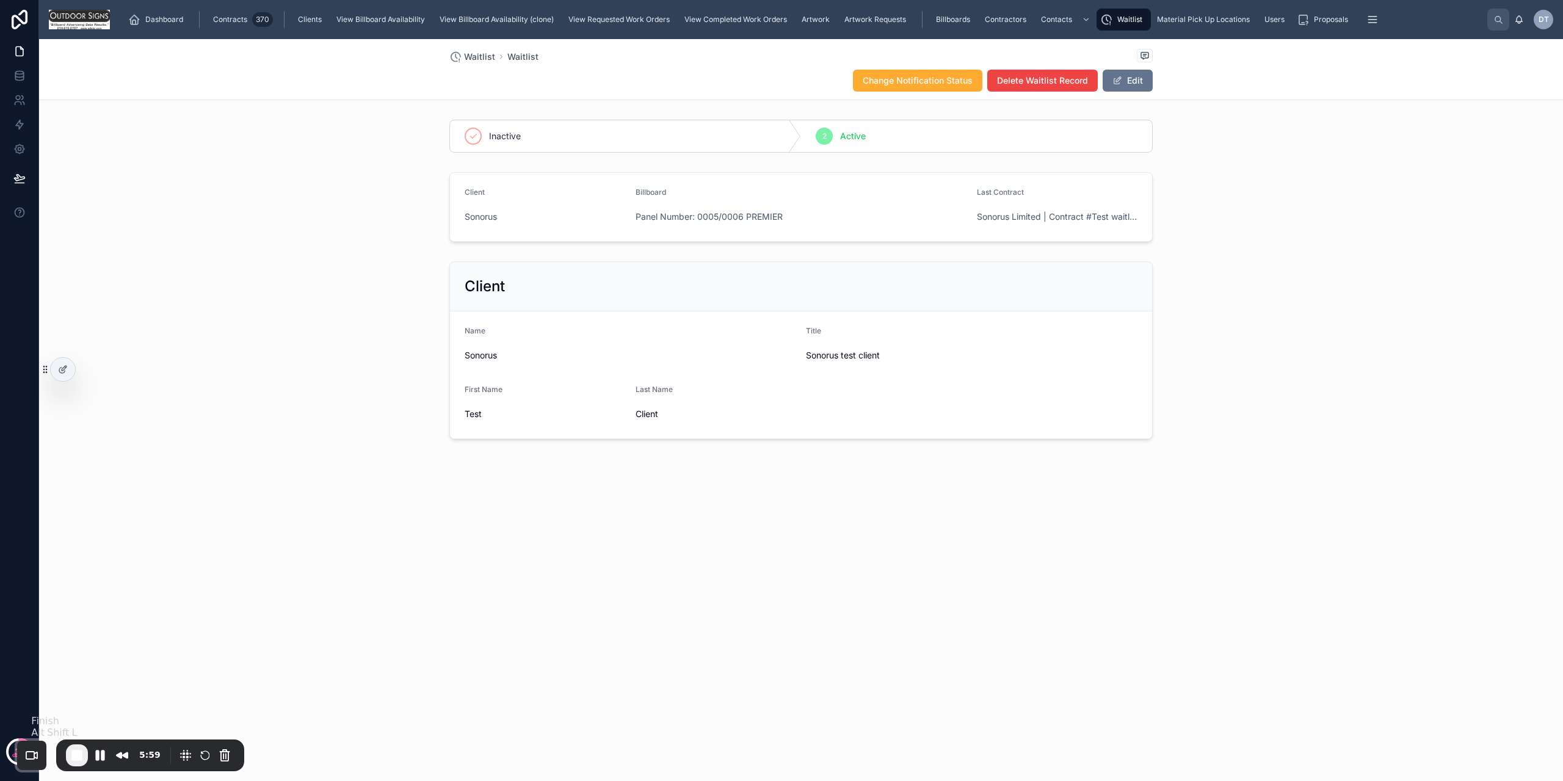
click at [76, 756] on span "End Recording" at bounding box center [77, 755] width 15 height 15
click at [423, 27] on div "View Billboard Availability" at bounding box center [382, 20] width 96 height 20
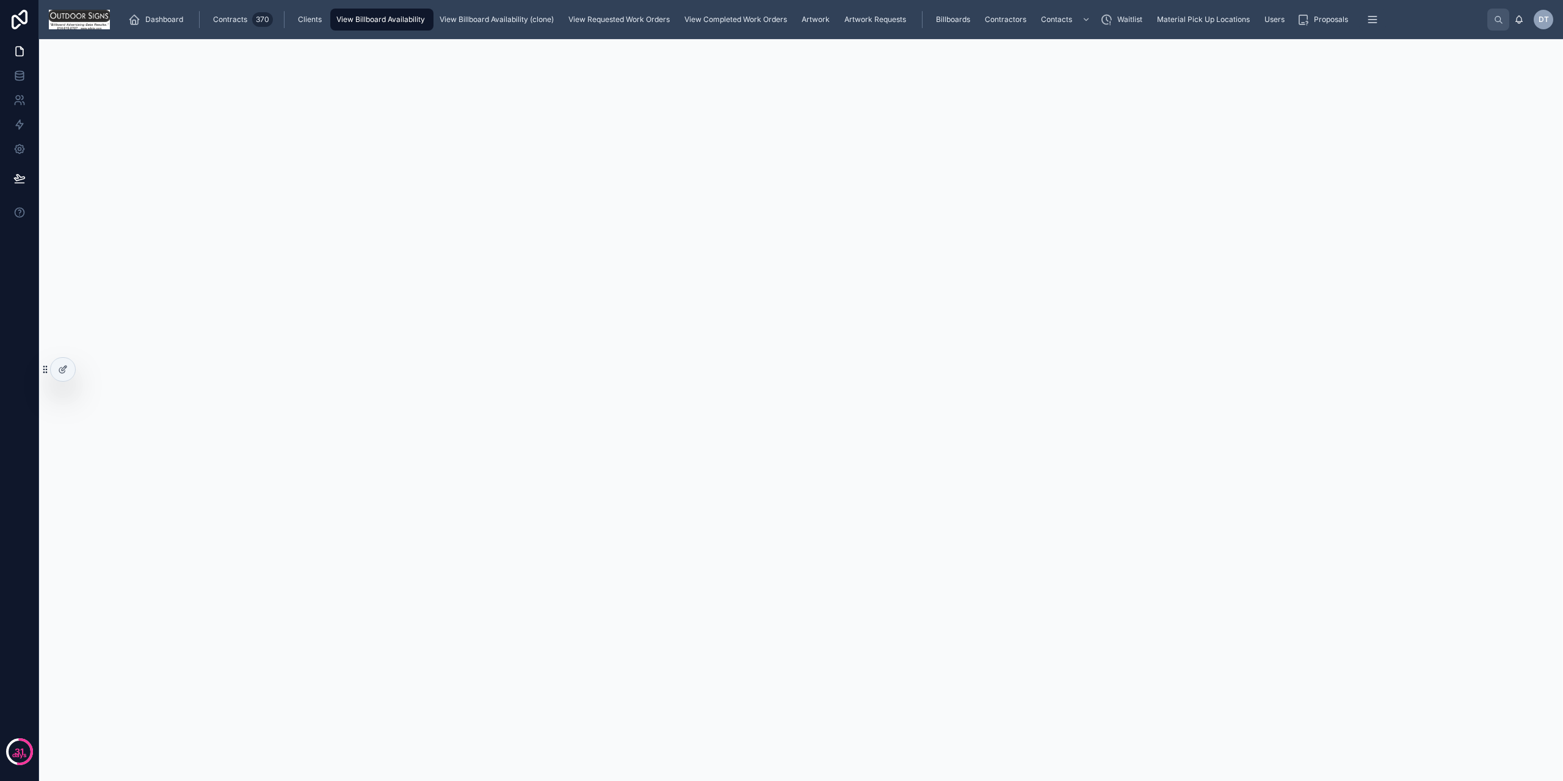
click at [68, 363] on div at bounding box center [63, 369] width 24 height 23
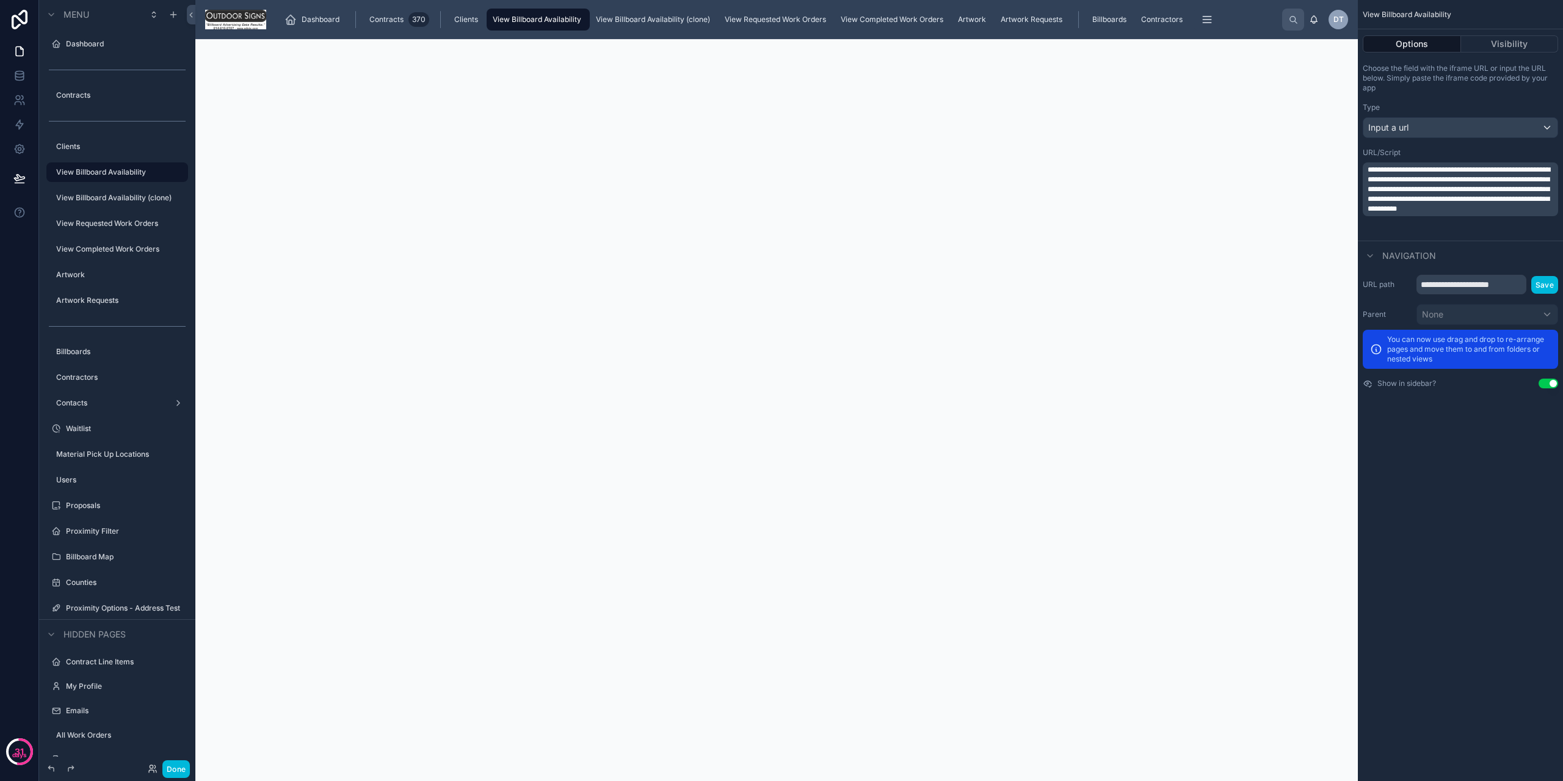
click at [1486, 199] on span "**********" at bounding box center [1459, 189] width 183 height 46
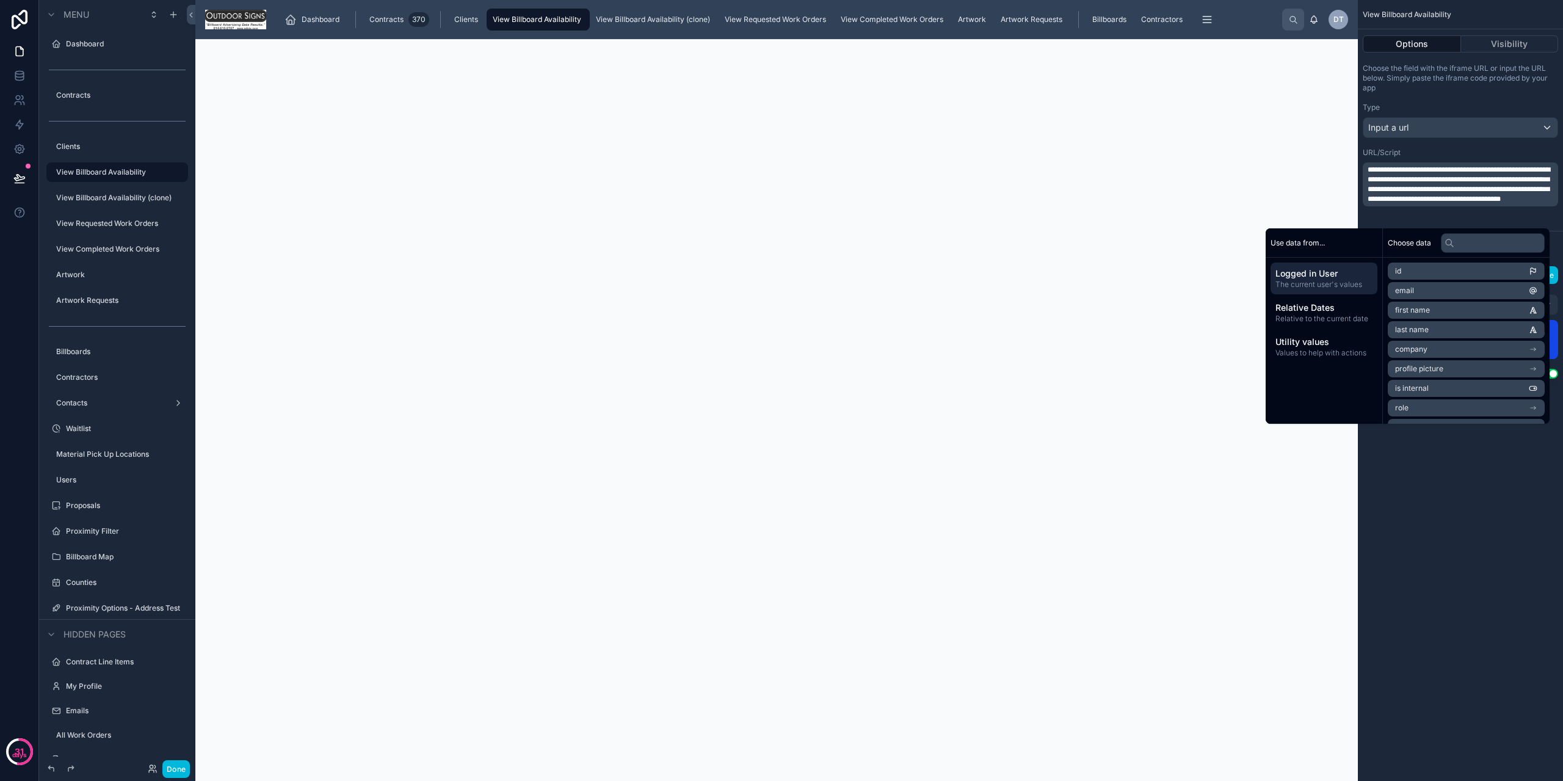
click at [1426, 561] on div "**********" at bounding box center [1460, 390] width 205 height 781
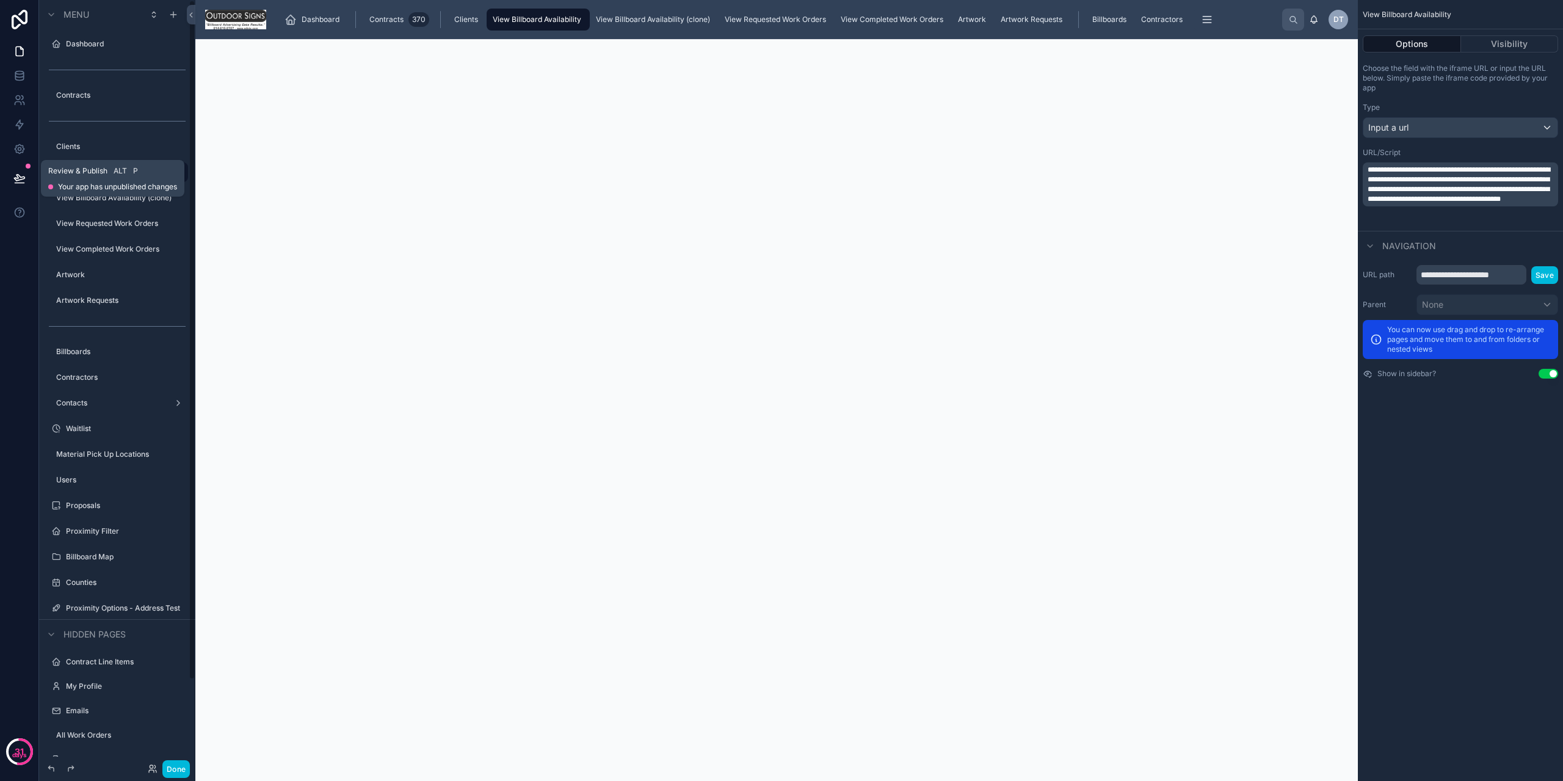
click at [17, 175] on icon at bounding box center [19, 178] width 10 height 6
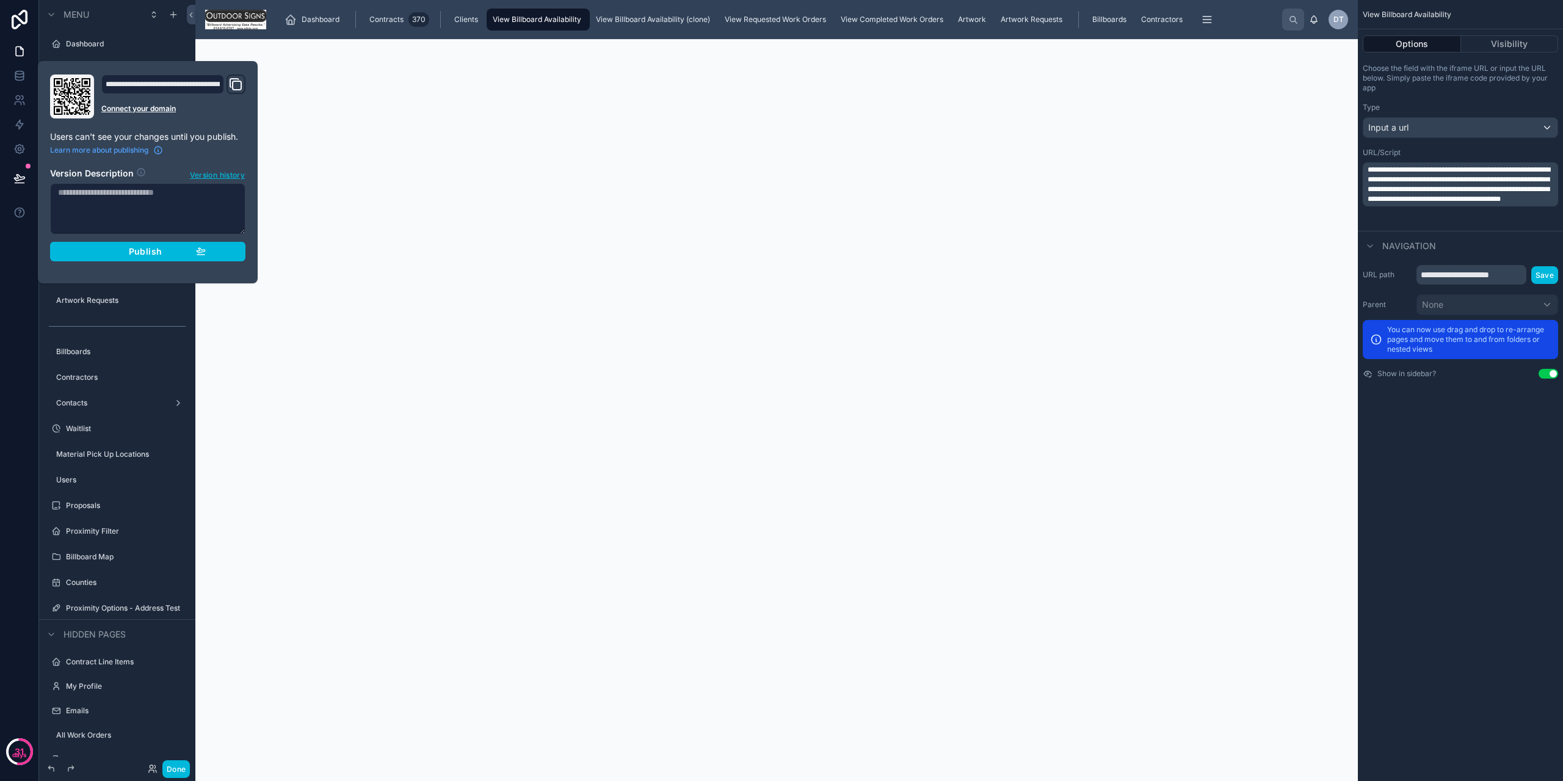
click at [131, 249] on span "Publish" at bounding box center [145, 251] width 33 height 11
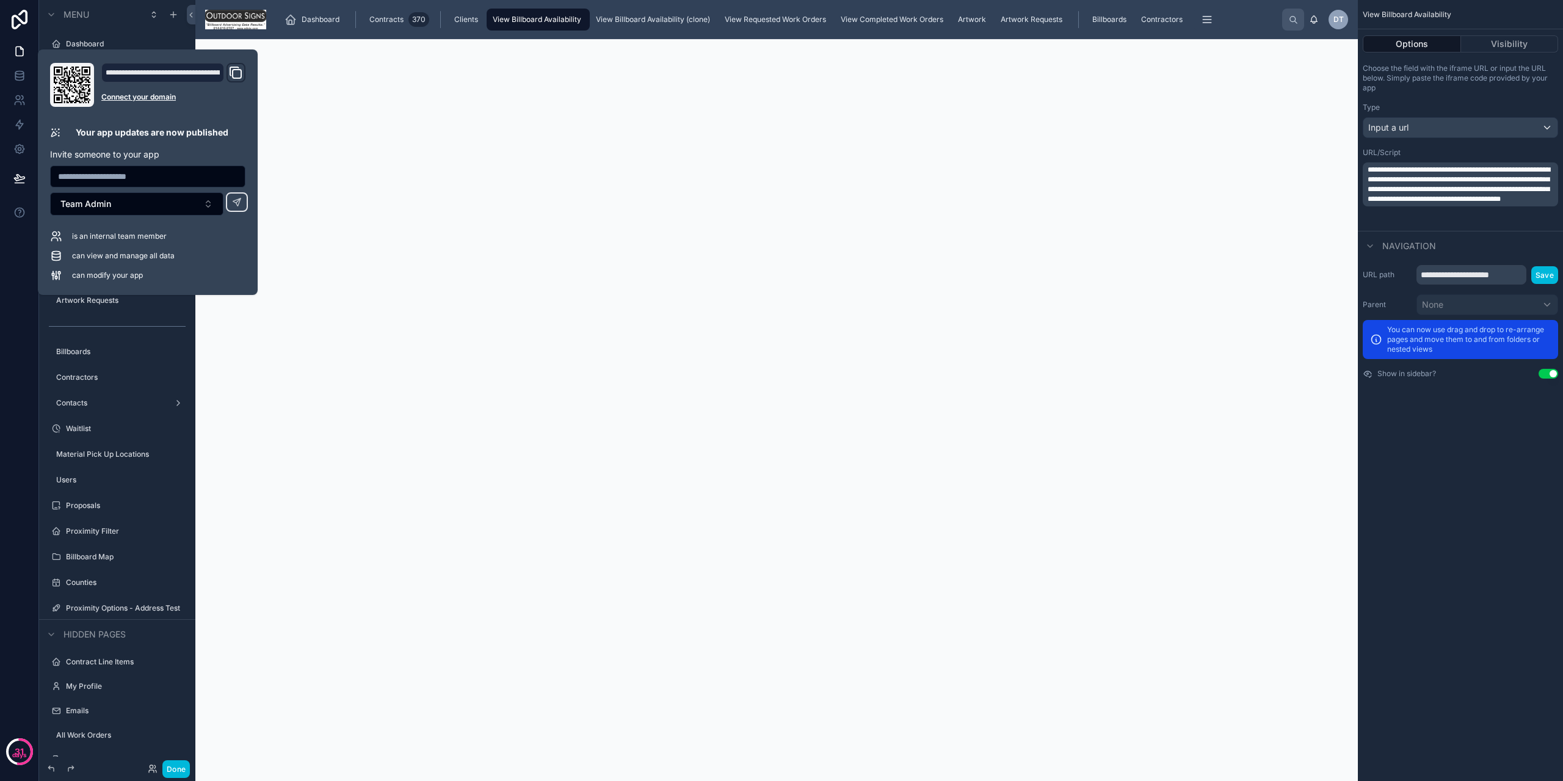
click at [575, 446] on div at bounding box center [776, 429] width 1163 height 781
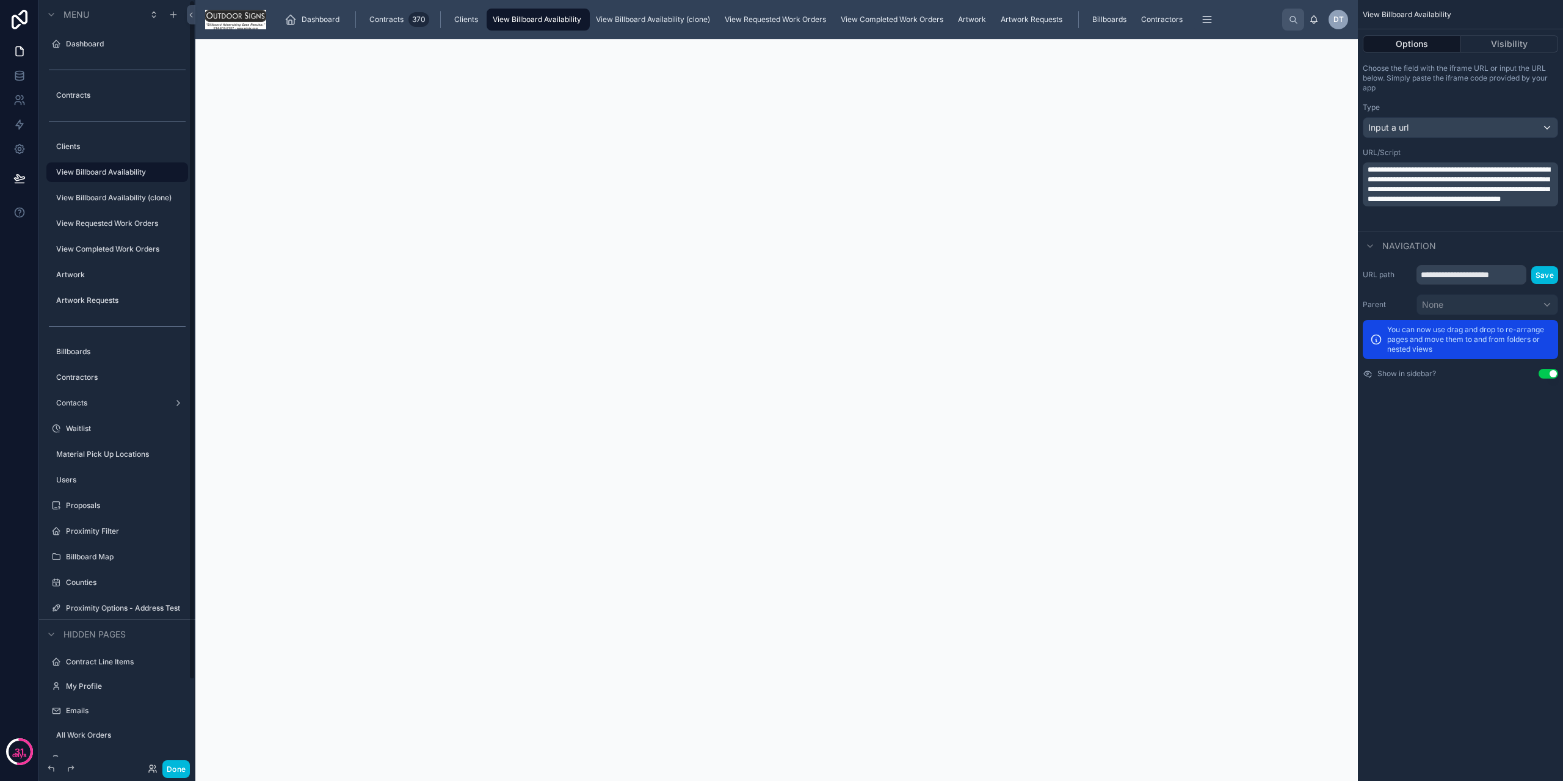
click at [174, 774] on button "Done" at bounding box center [175, 769] width 27 height 18
